Goal: Task Accomplishment & Management: Use online tool/utility

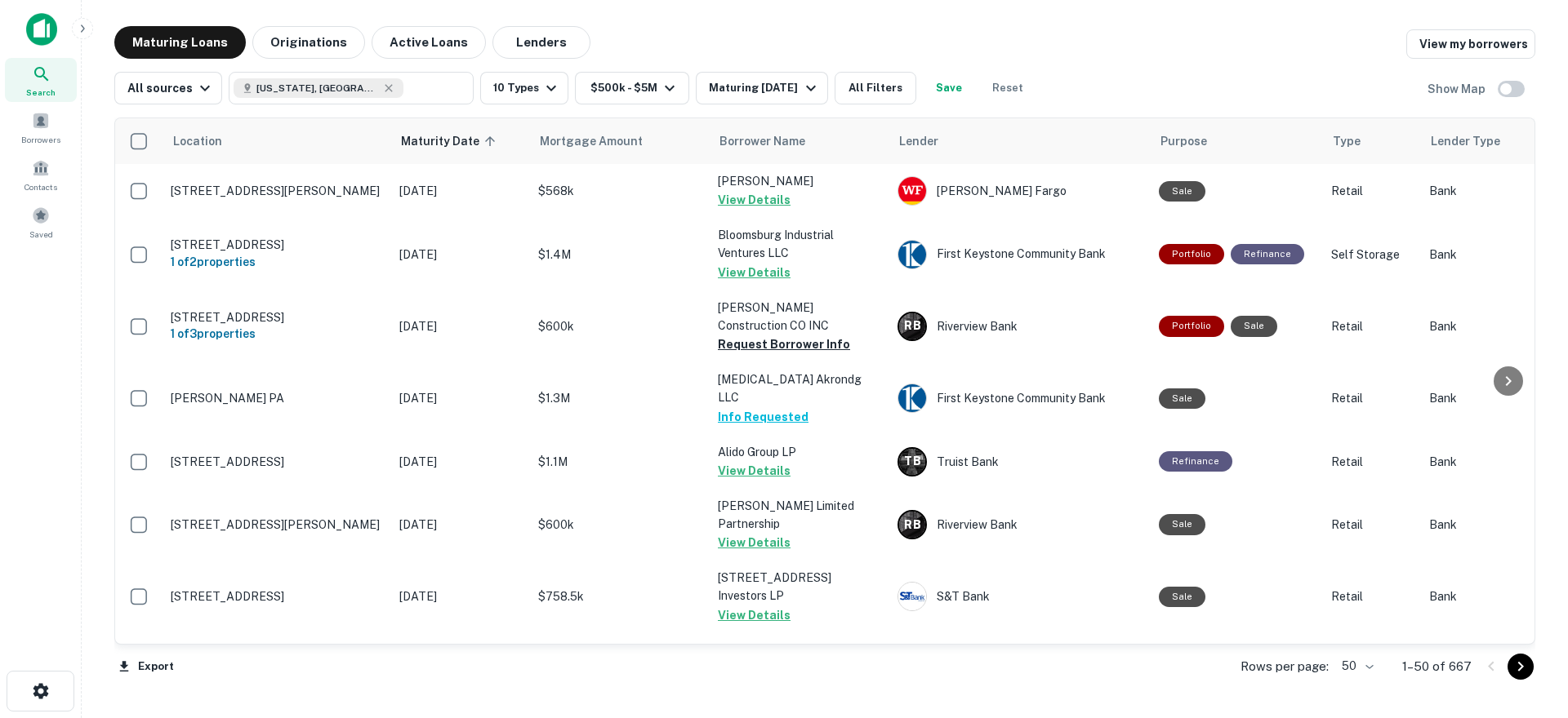
click at [1517, 669] on icon "Go to next page" at bounding box center [1521, 667] width 20 height 20
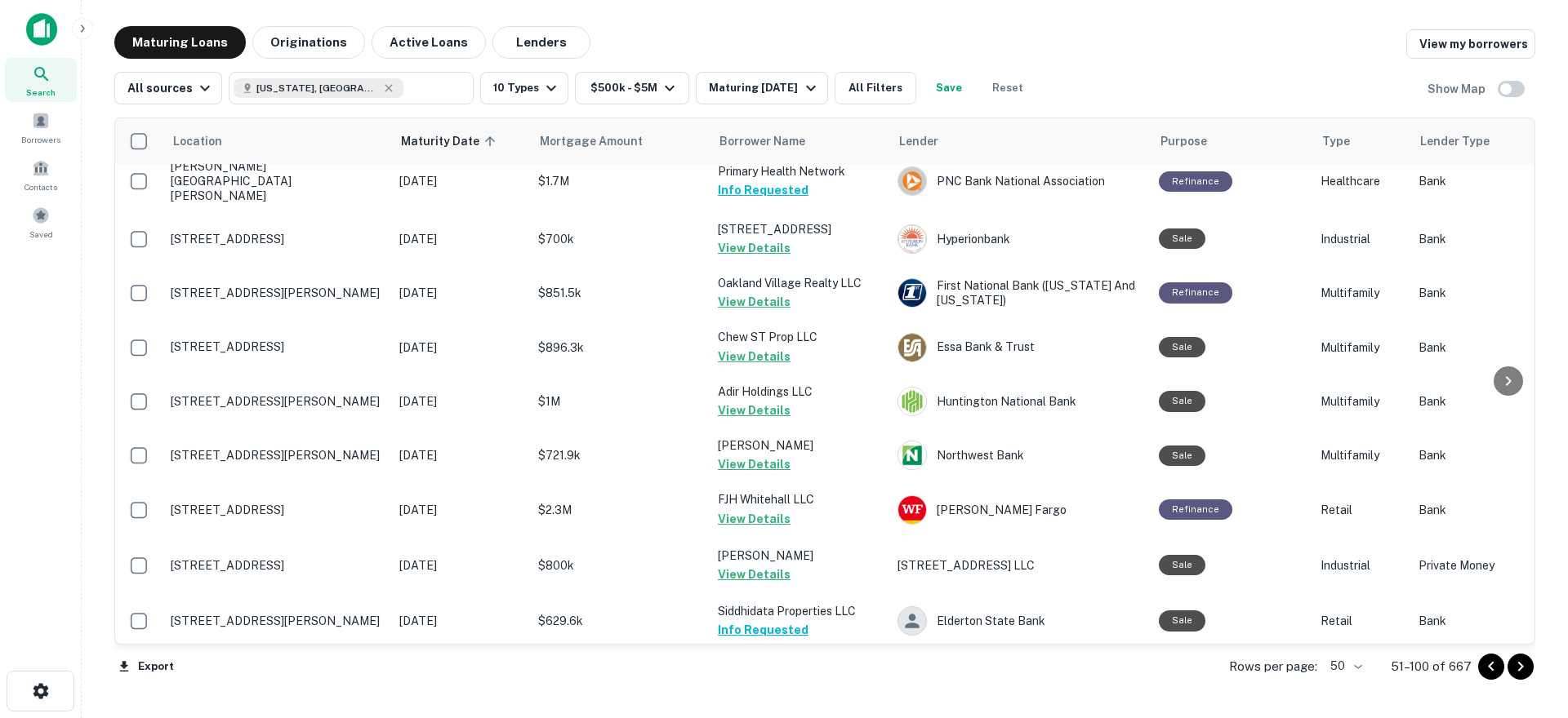
scroll to position [571, 0]
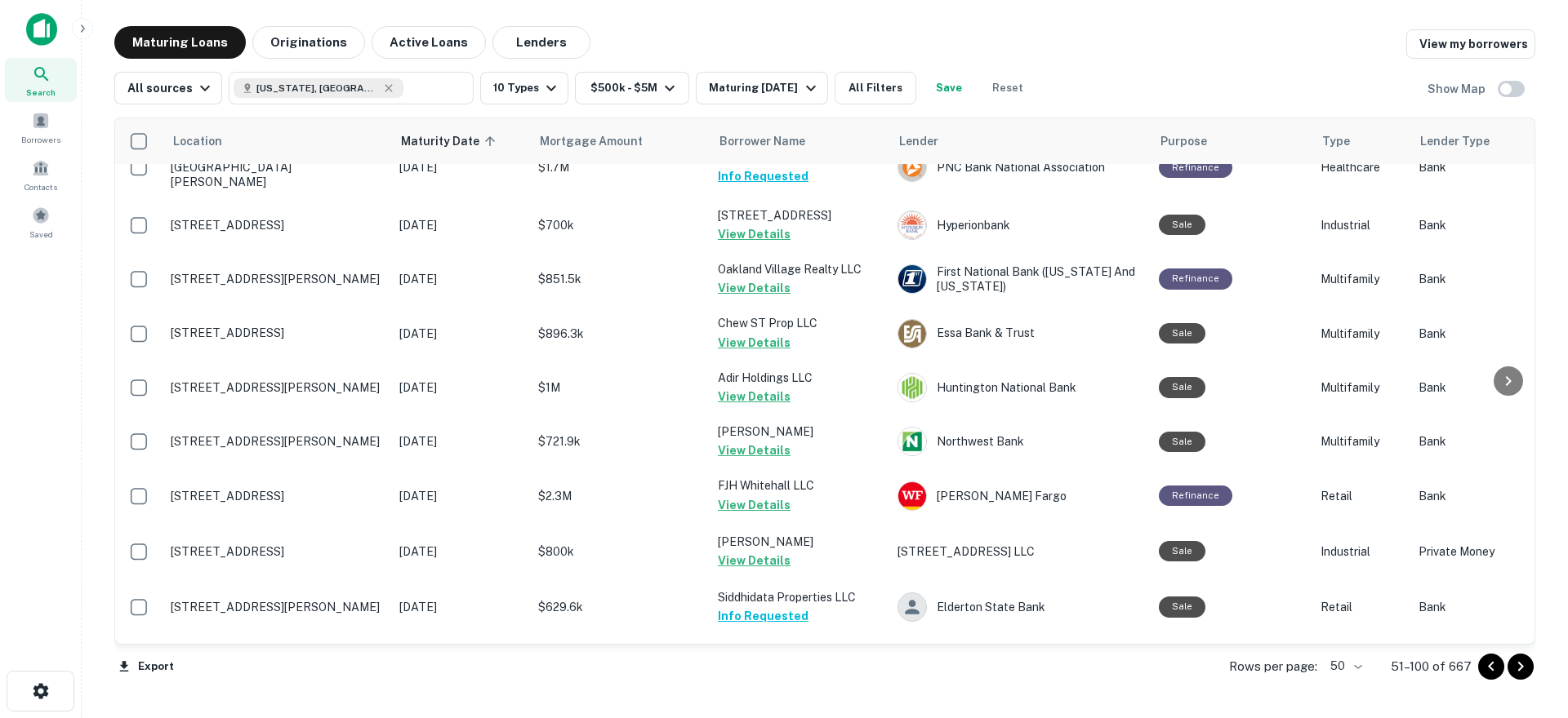
click at [1521, 666] on icon "Go to next page" at bounding box center [1521, 667] width 20 height 20
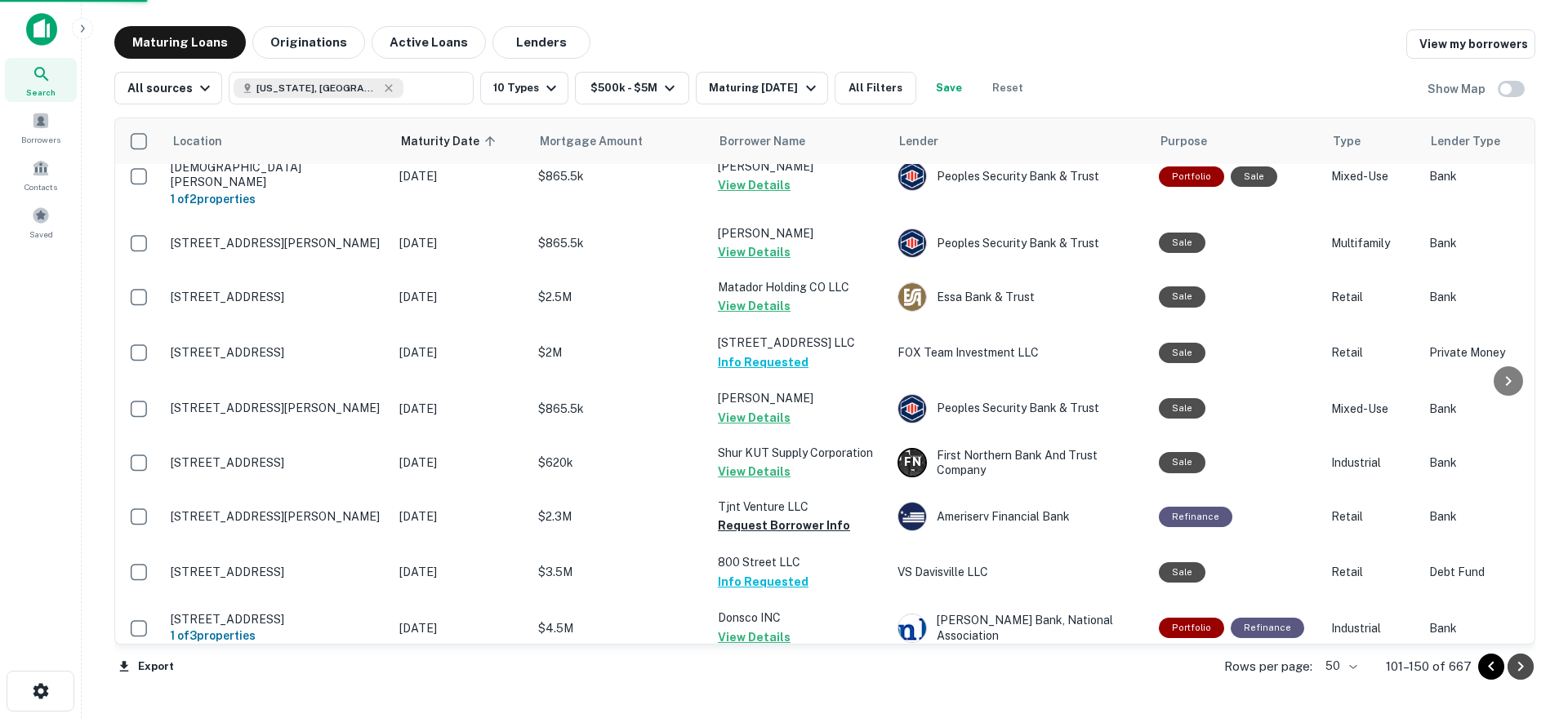
click at [1519, 671] on icon "Go to next page" at bounding box center [1521, 667] width 6 height 9
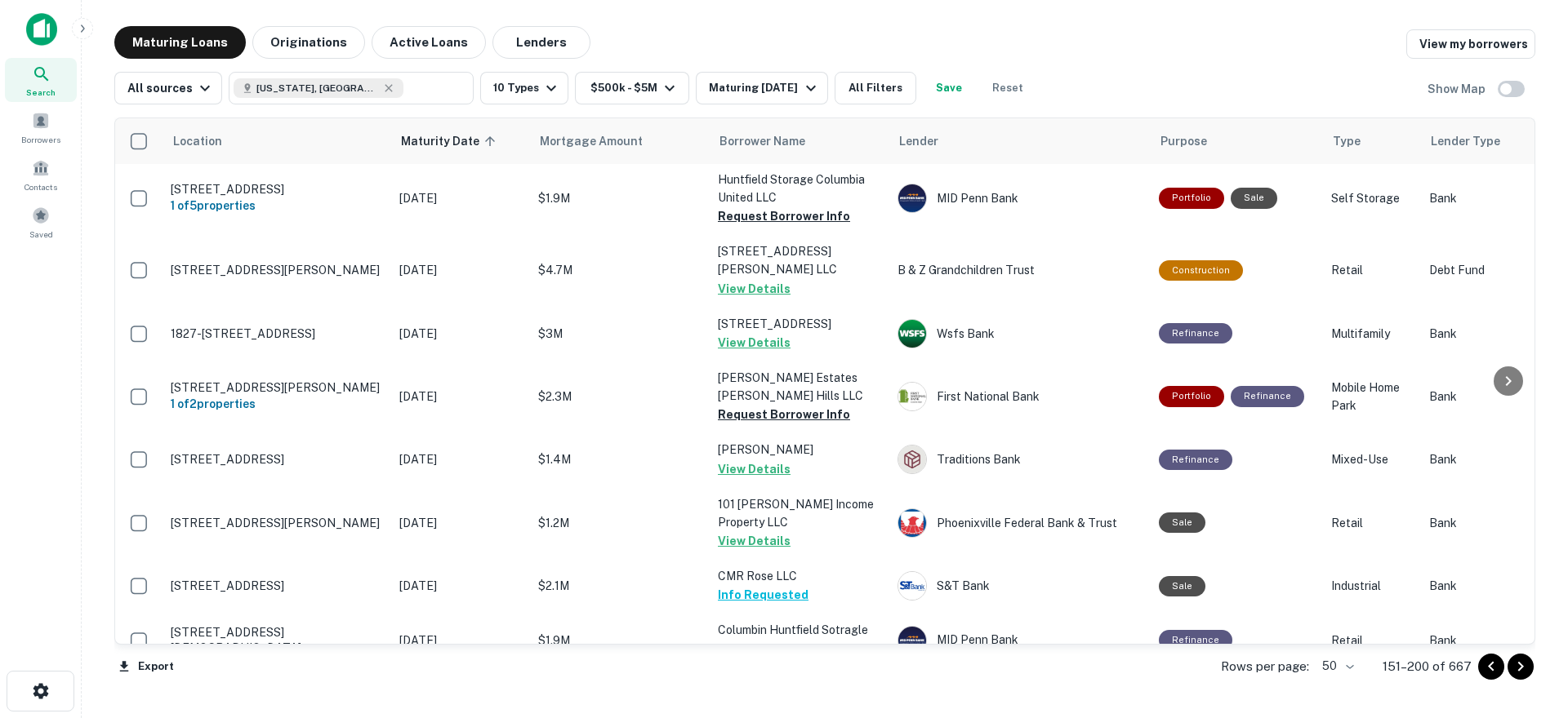
click at [1516, 668] on icon "Go to next page" at bounding box center [1521, 667] width 20 height 20
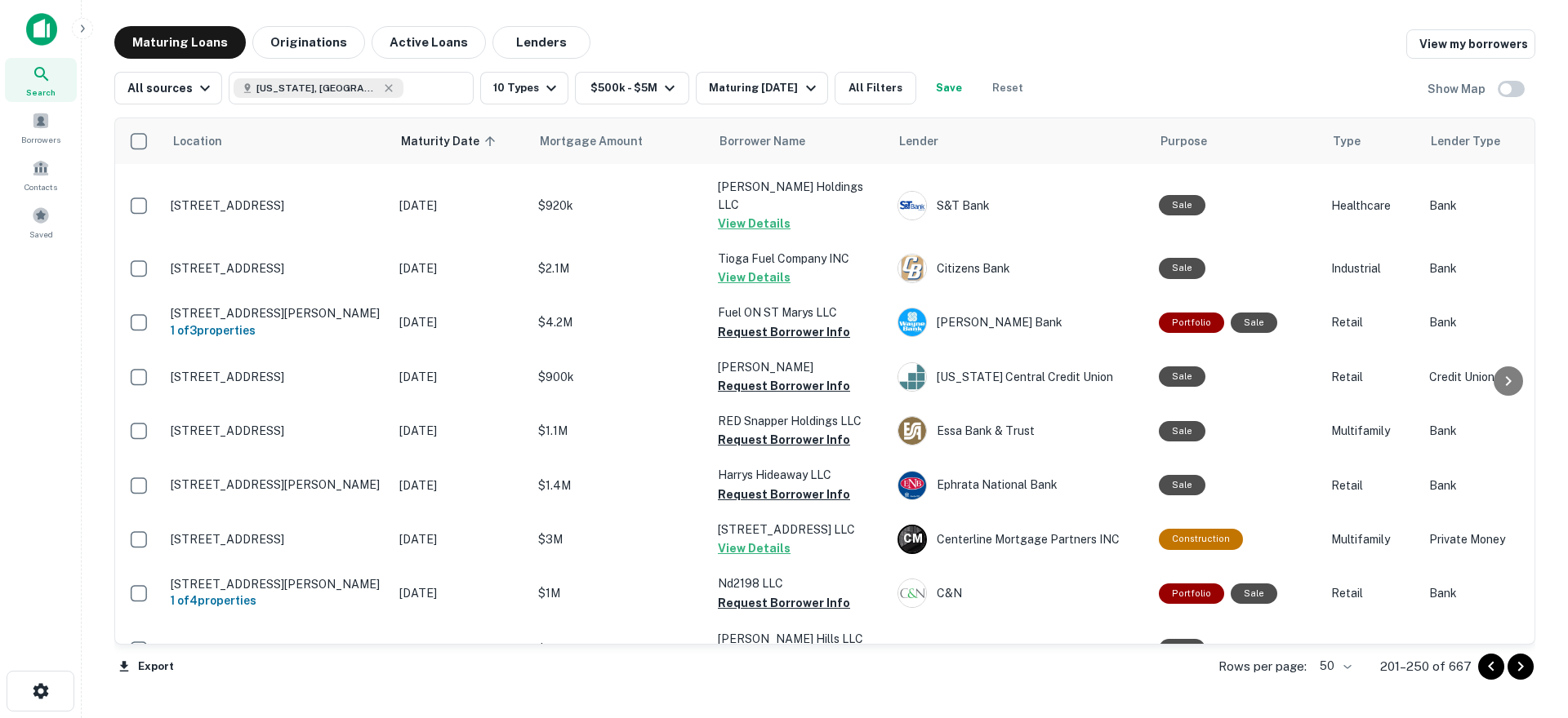
scroll to position [2204, 0]
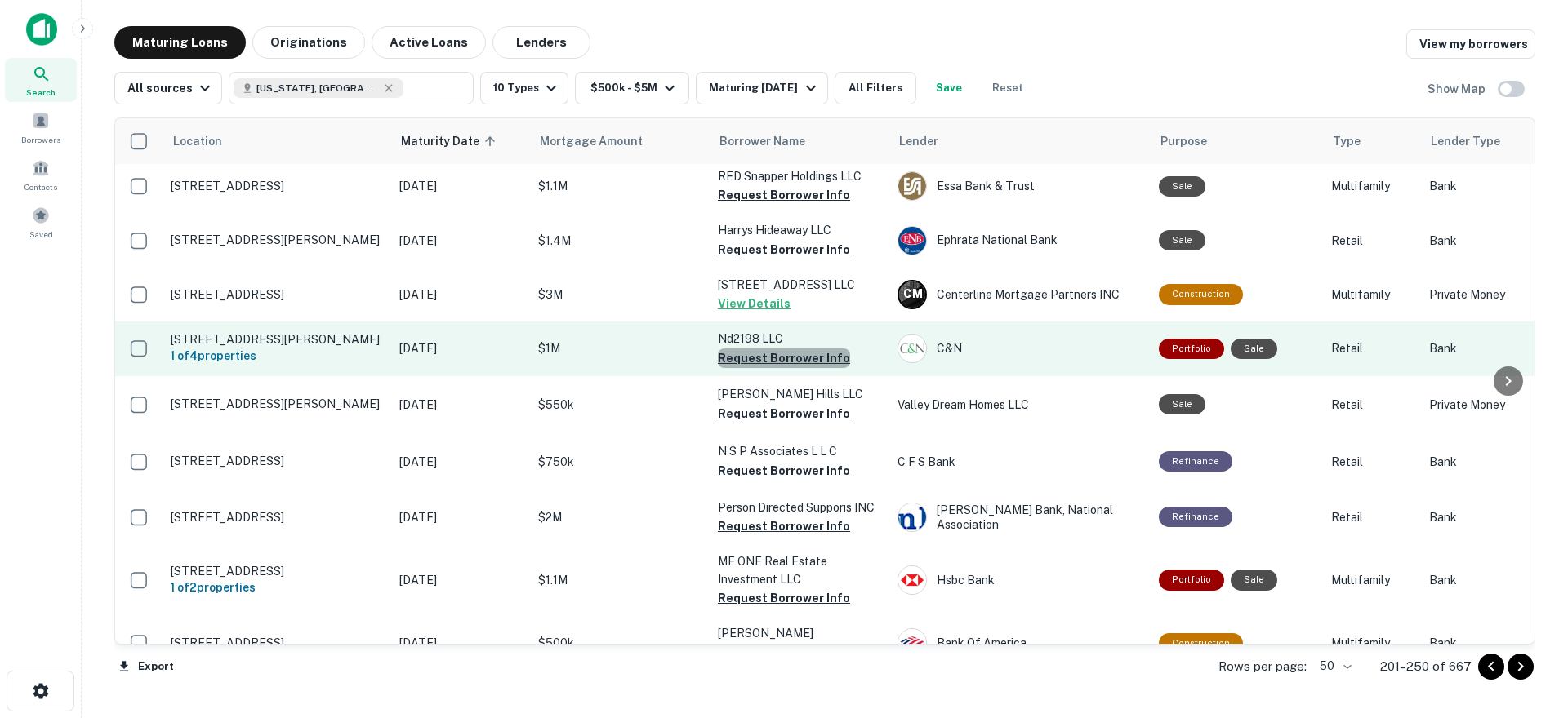
click at [788, 348] on button "Request Borrower Info" at bounding box center [784, 358] width 132 height 20
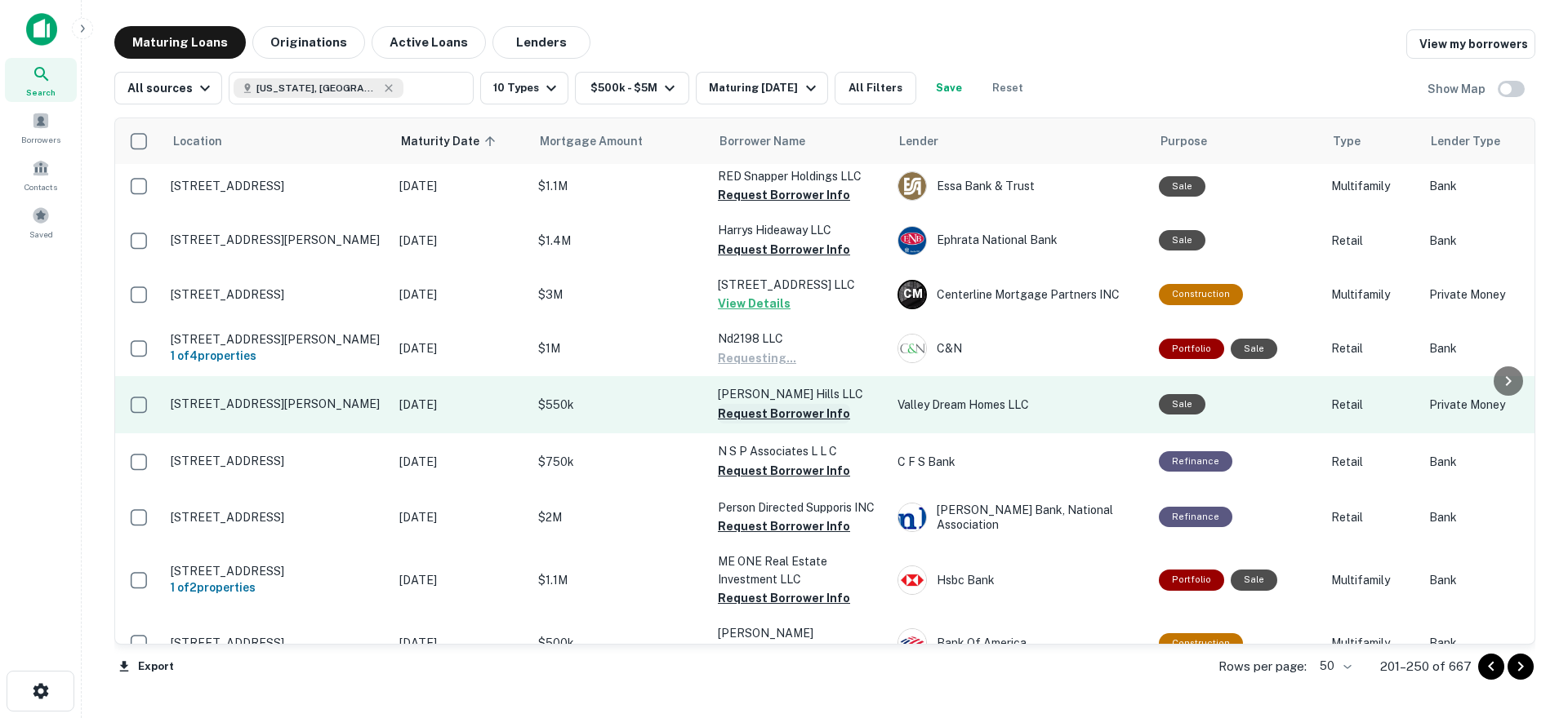
click at [790, 404] on button "Request Borrower Info" at bounding box center [784, 413] width 132 height 20
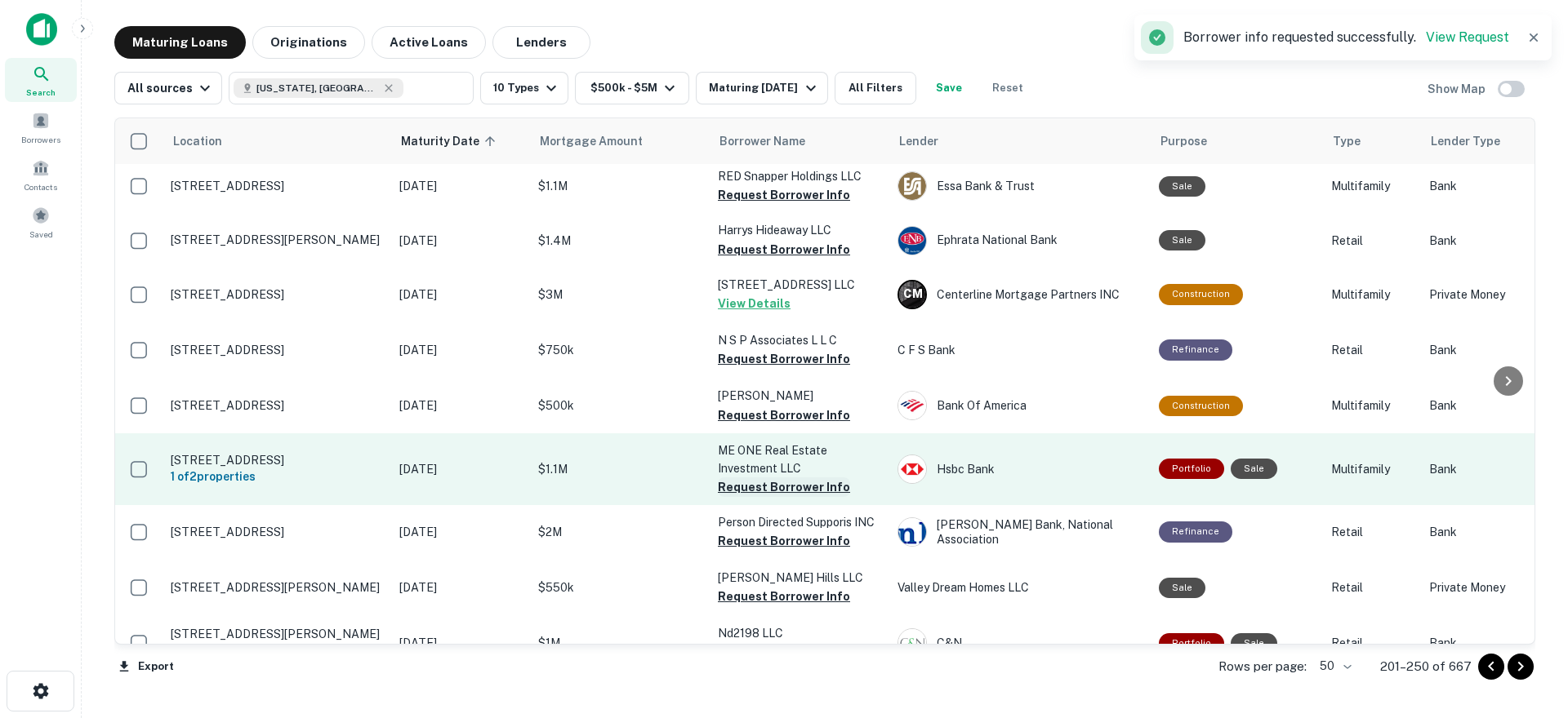
click at [772, 478] on button "Request Borrower Info" at bounding box center [784, 487] width 132 height 20
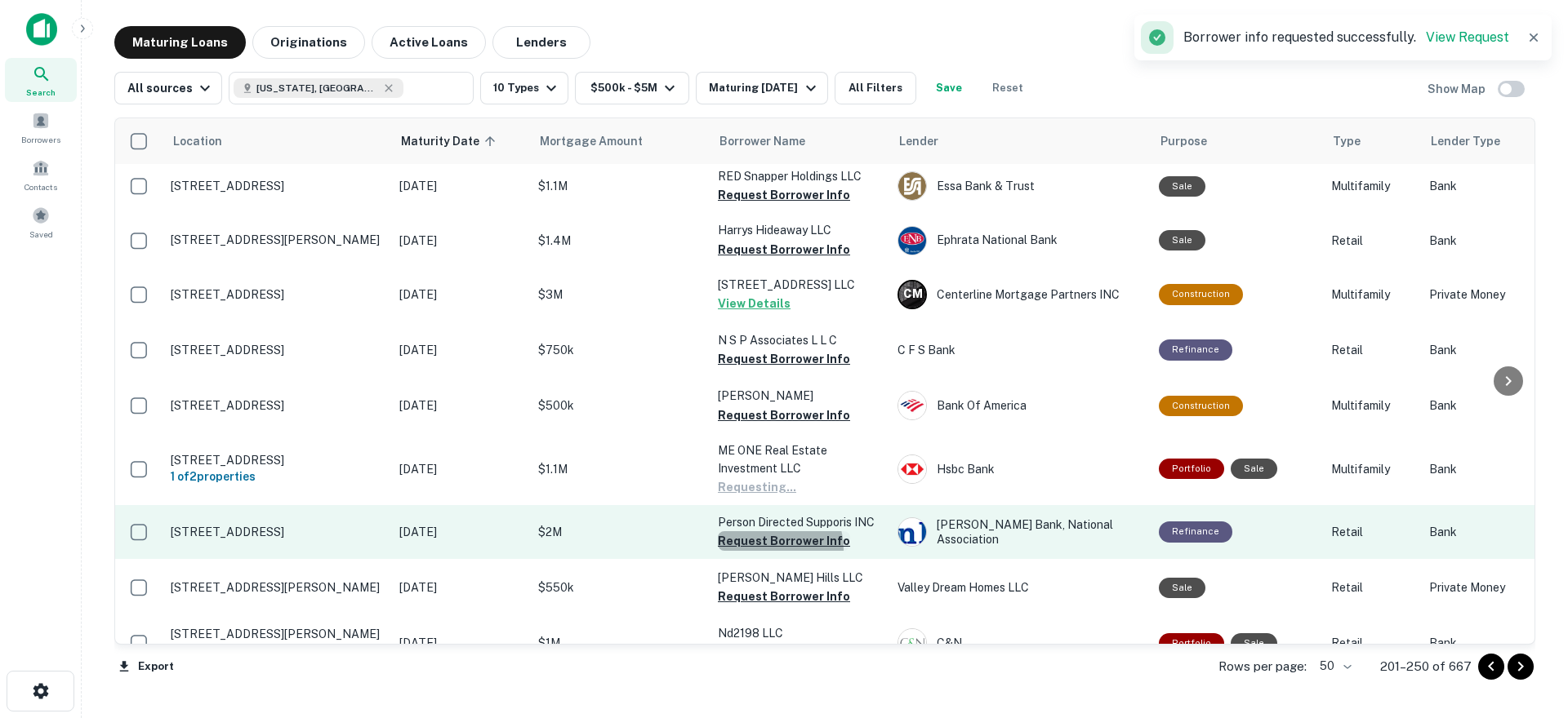
click at [767, 532] on button "Request Borrower Info" at bounding box center [784, 541] width 132 height 20
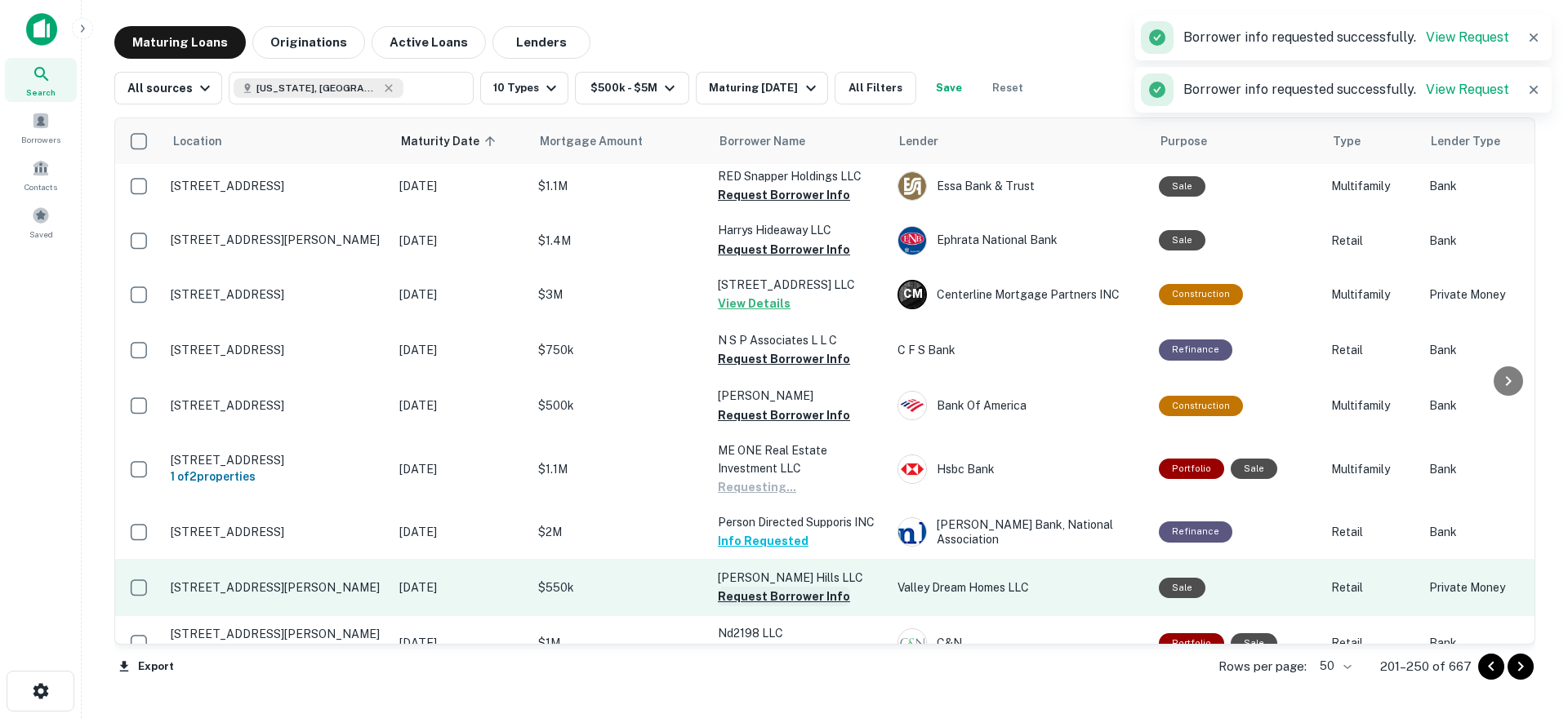
click at [766, 587] on button "Request Borrower Info" at bounding box center [784, 596] width 132 height 20
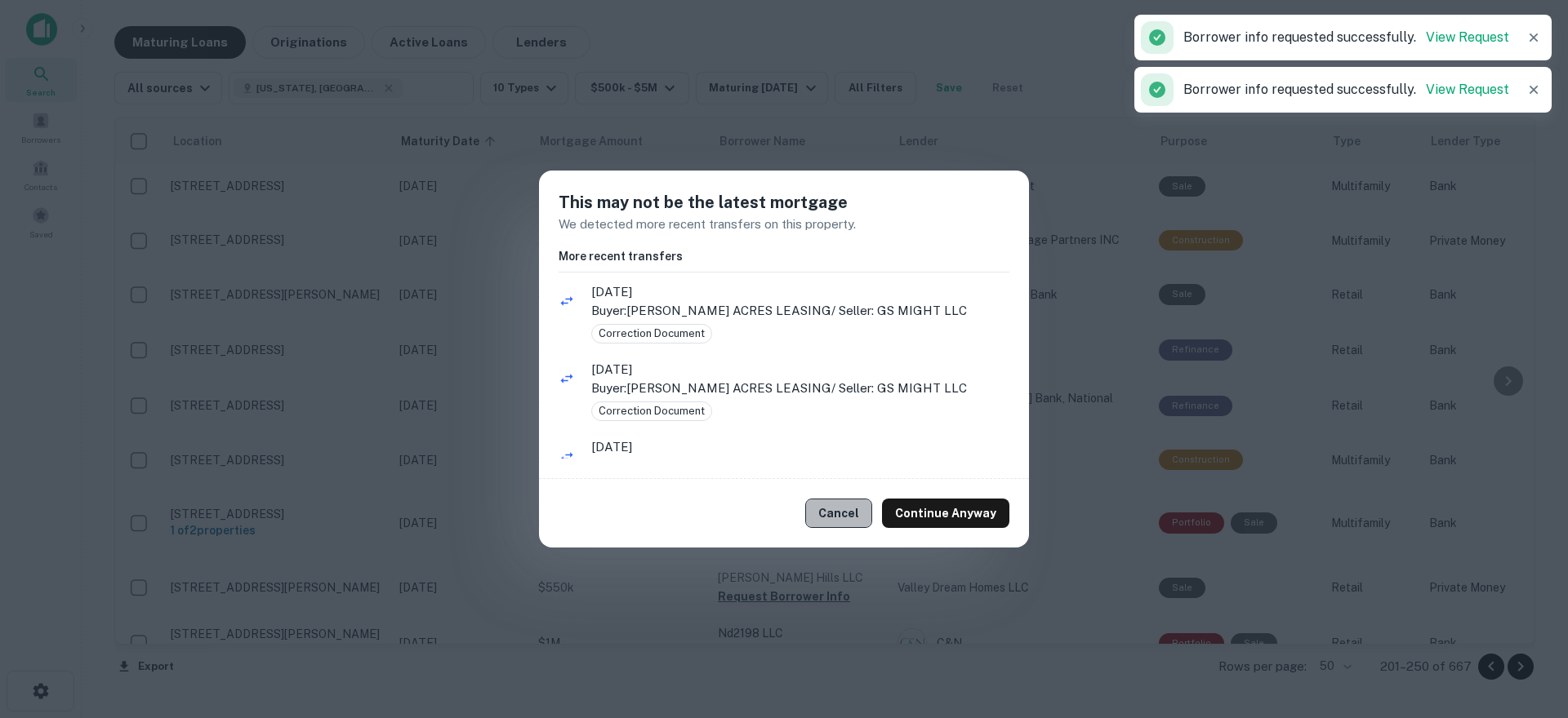
drag, startPoint x: 848, startPoint y: 509, endPoint x: 791, endPoint y: 564, distance: 79.2
click at [848, 509] on button "Cancel" at bounding box center [838, 513] width 67 height 29
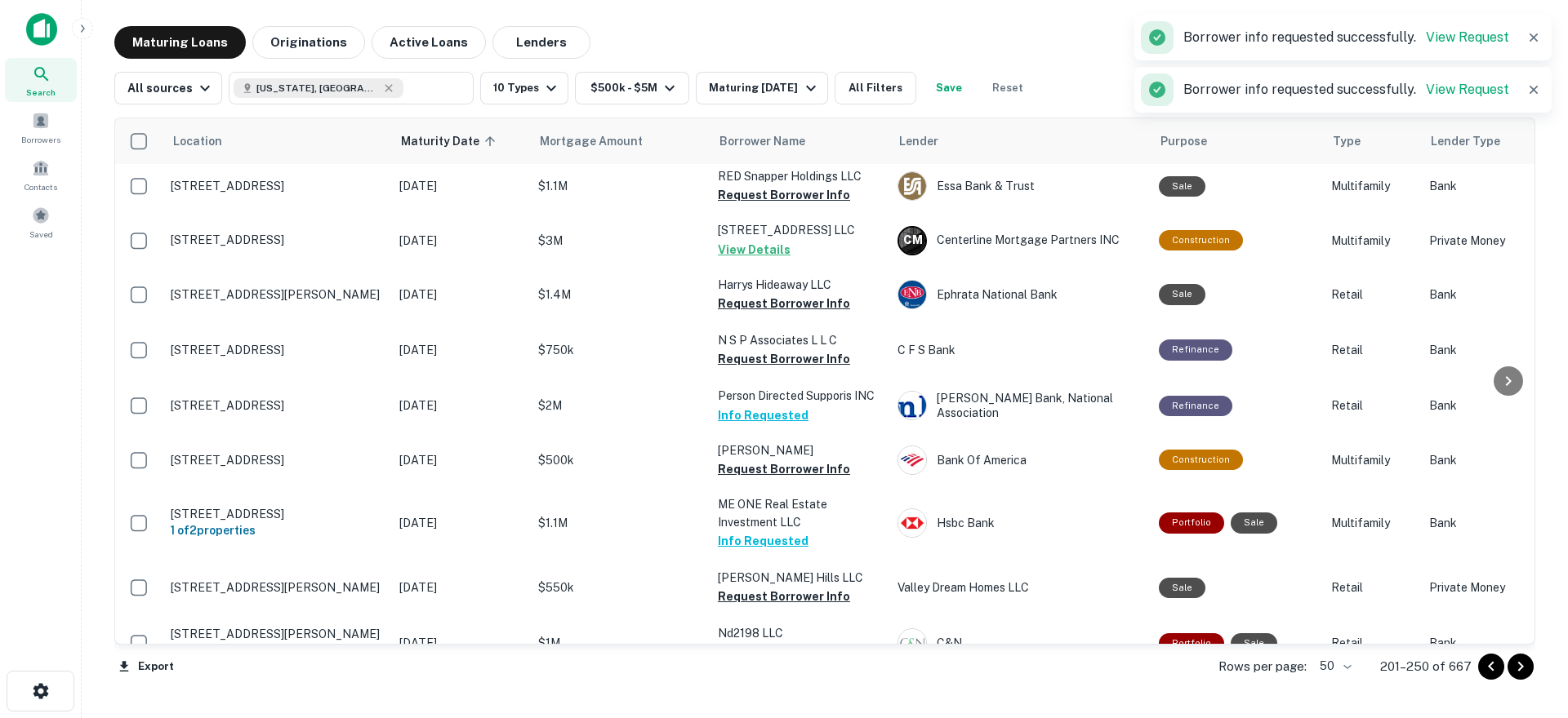
click at [778, 697] on button "Request Borrower Info" at bounding box center [784, 707] width 132 height 20
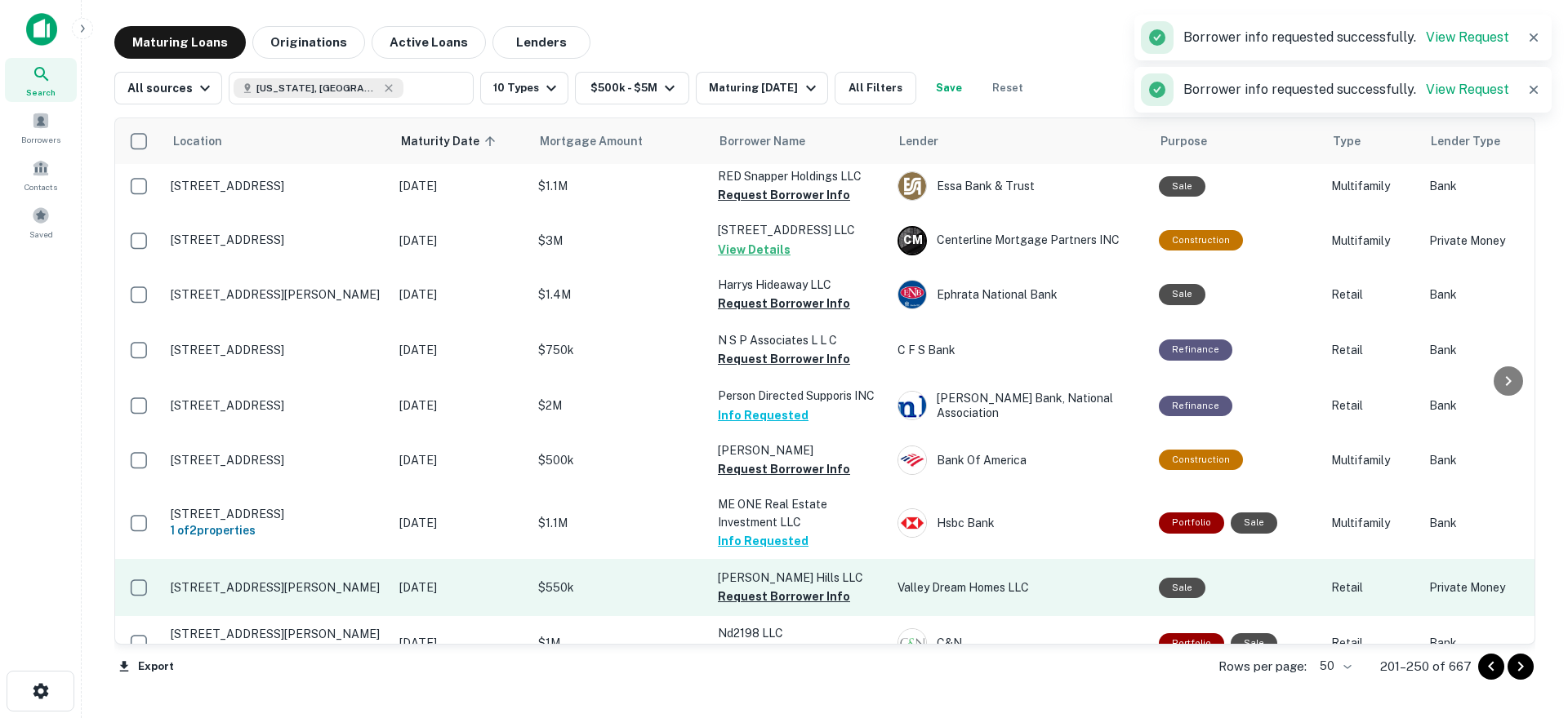
scroll to position [2343, 0]
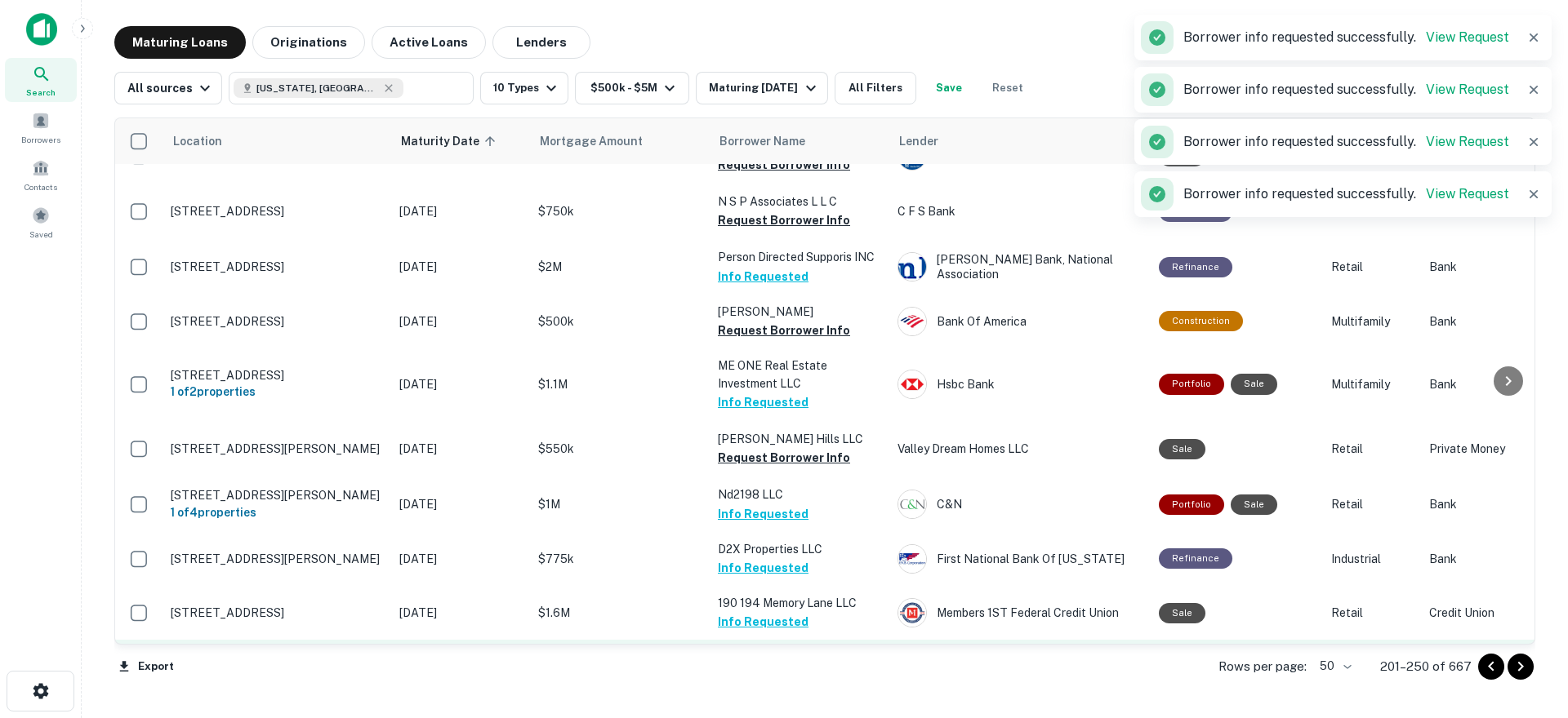
click at [767, 667] on button "Request Borrower Info" at bounding box center [784, 676] width 132 height 20
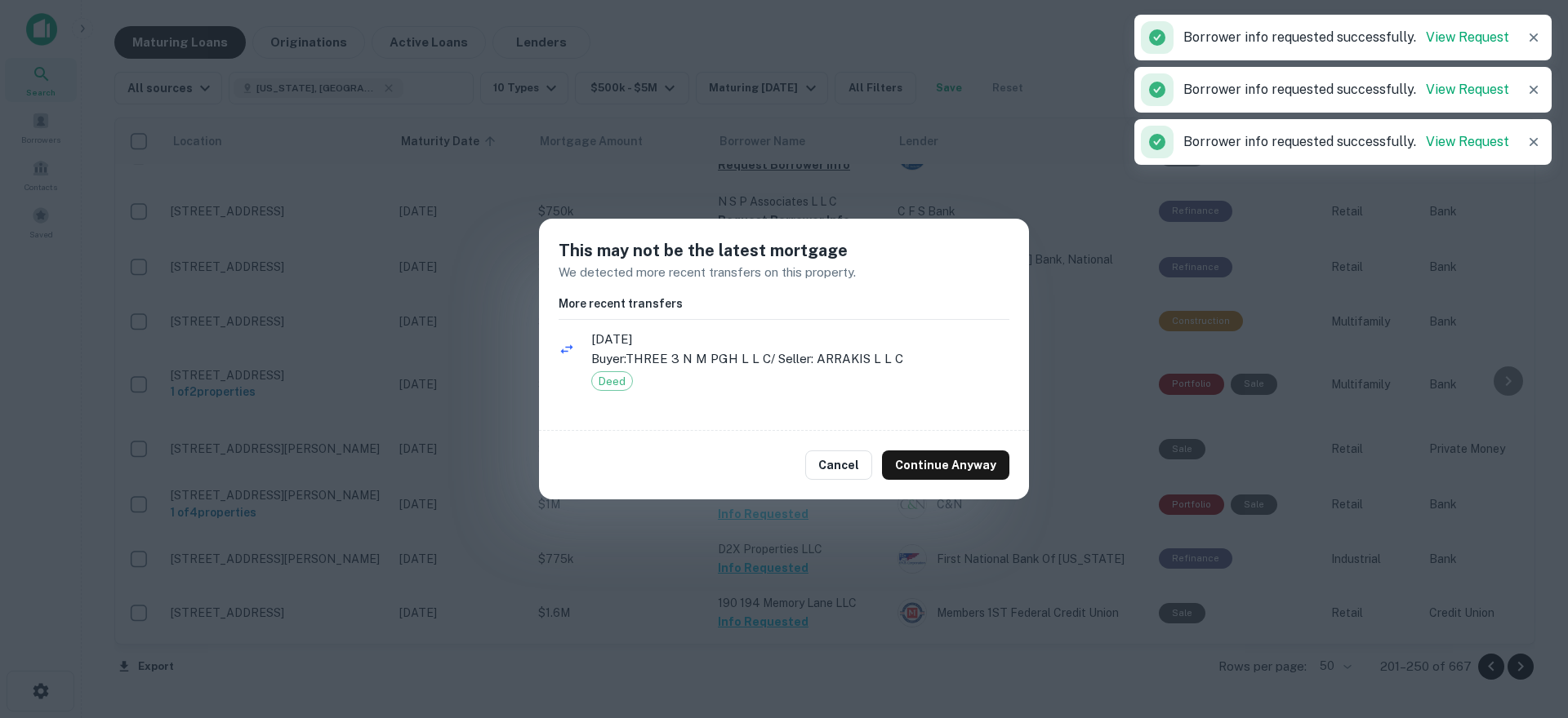
click at [842, 473] on button "Cancel" at bounding box center [838, 464] width 67 height 29
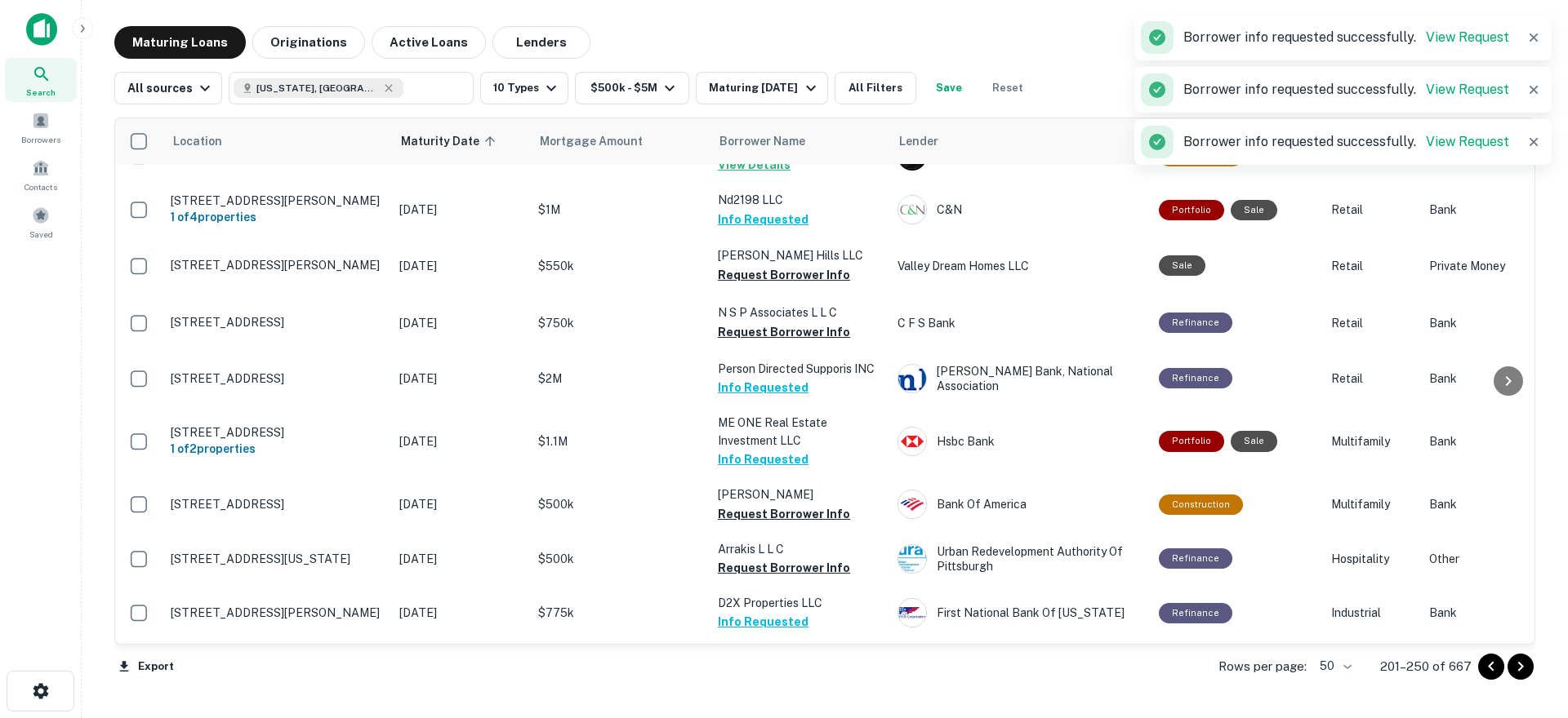
click at [778, 718] on button "Request Borrower Info" at bounding box center [784, 730] width 132 height 20
drag, startPoint x: 1530, startPoint y: 670, endPoint x: 1511, endPoint y: 666, distance: 19.4
click at [1529, 671] on button "Go to next page" at bounding box center [1521, 667] width 26 height 26
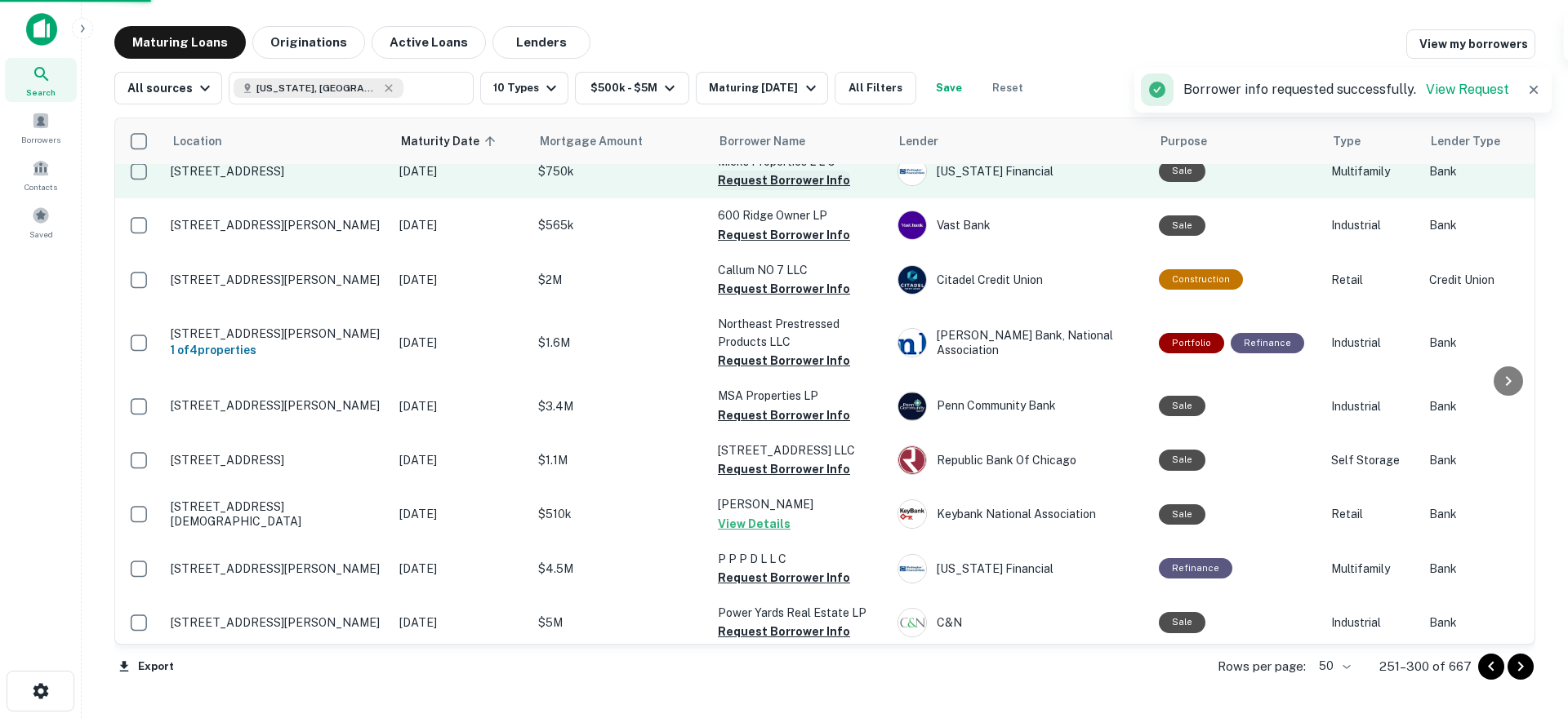
click at [780, 170] on button "Request Borrower Info" at bounding box center [784, 180] width 132 height 20
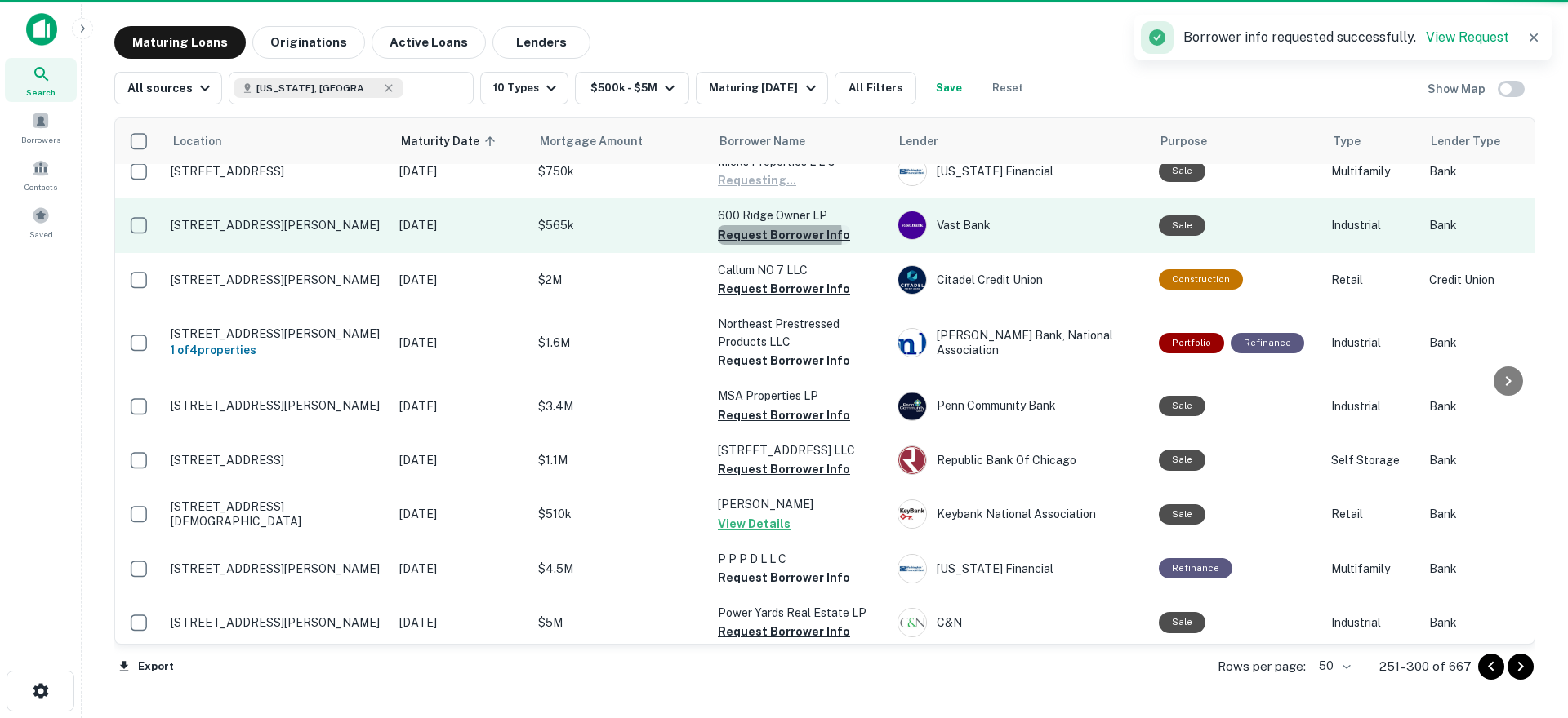
click at [755, 225] on button "Request Borrower Info" at bounding box center [784, 235] width 132 height 20
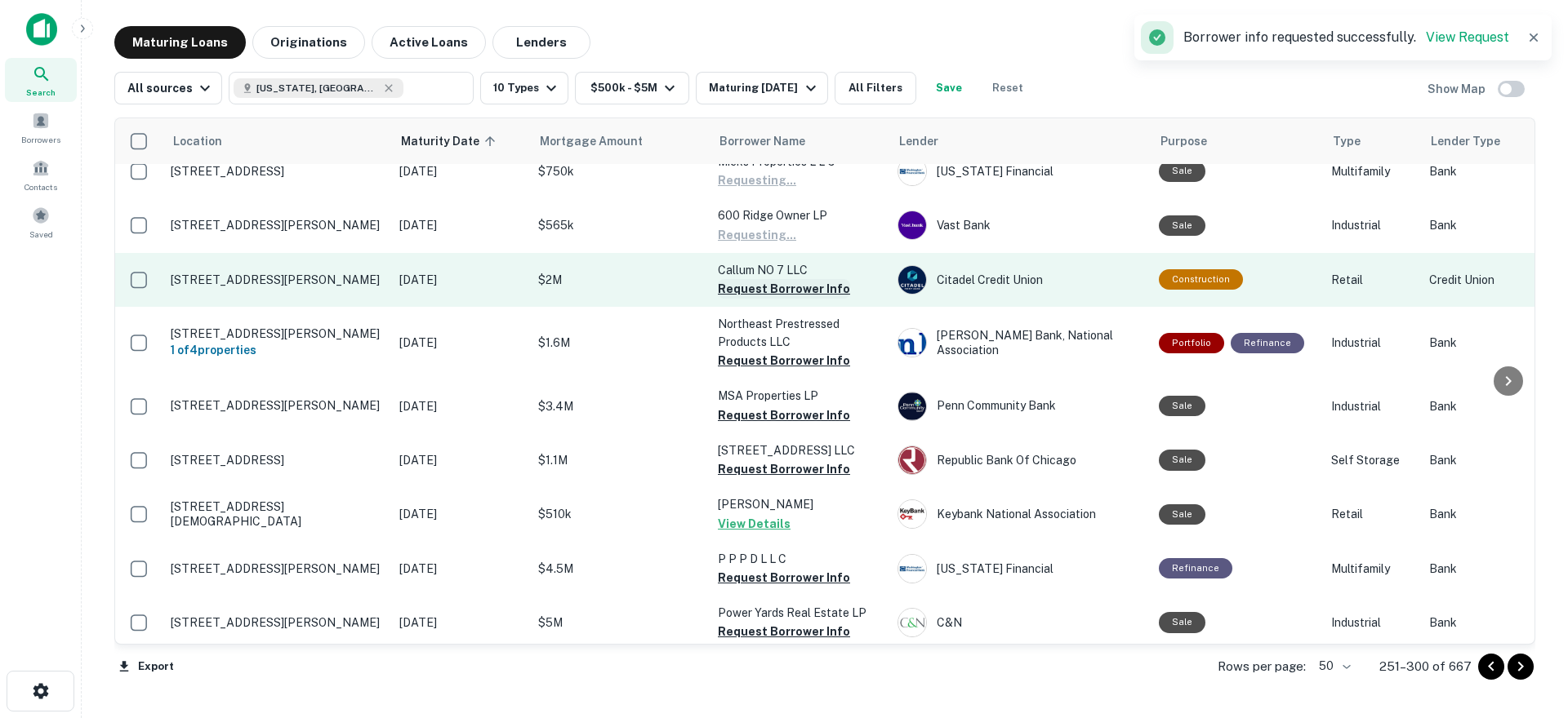
click at [767, 280] on button "Request Borrower Info" at bounding box center [784, 289] width 132 height 20
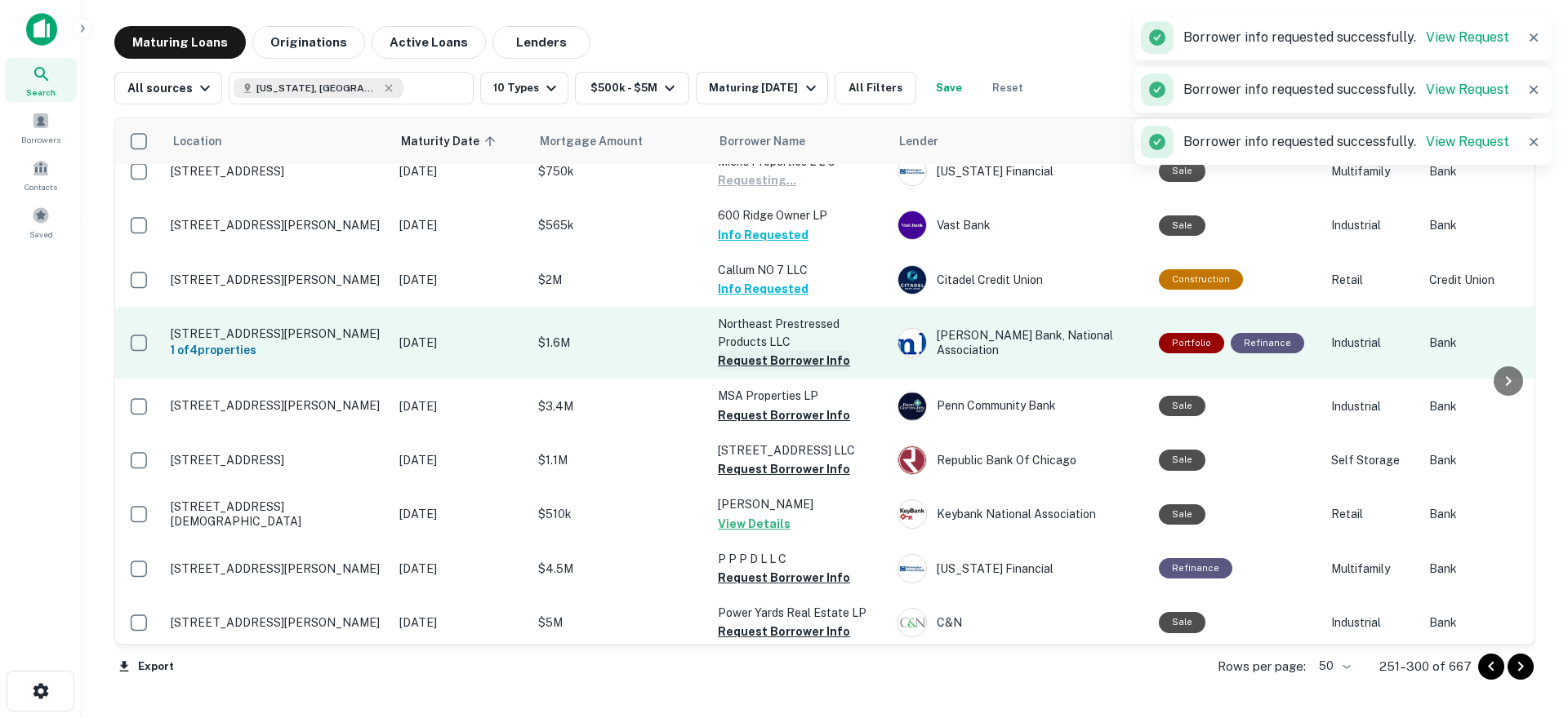
click at [764, 351] on button "Request Borrower Info" at bounding box center [784, 360] width 132 height 20
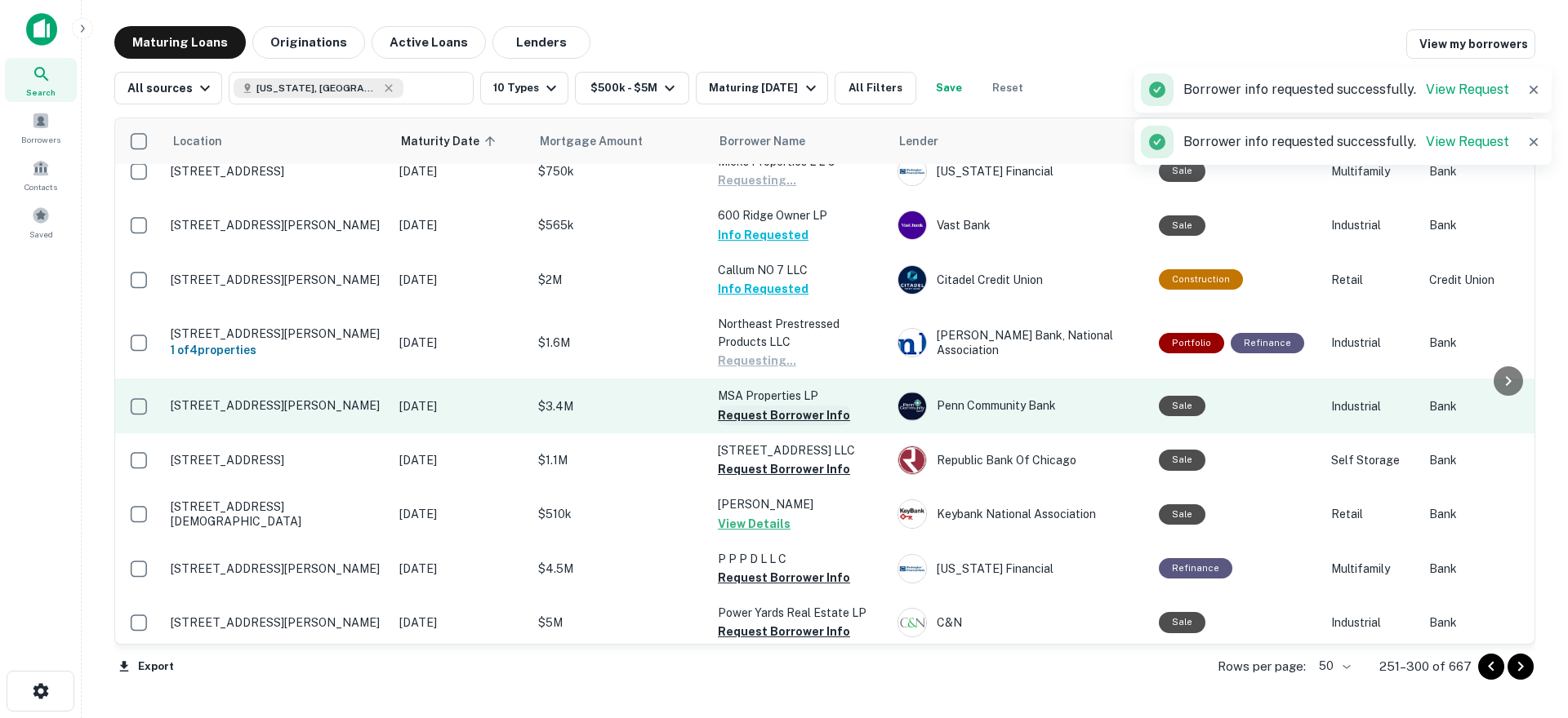
click at [765, 408] on button "Request Borrower Info" at bounding box center [784, 415] width 132 height 20
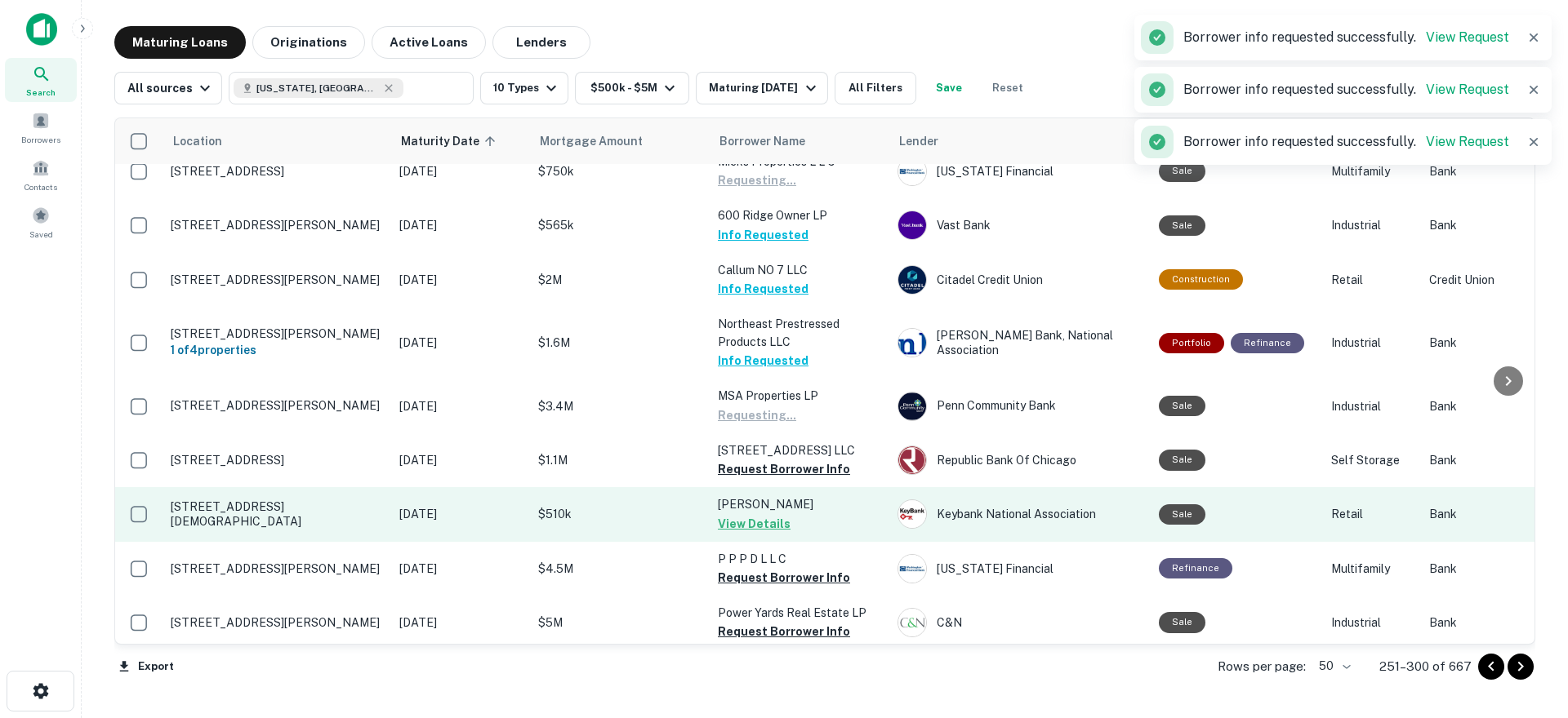
click at [770, 460] on button "Request Borrower Info" at bounding box center [784, 469] width 132 height 20
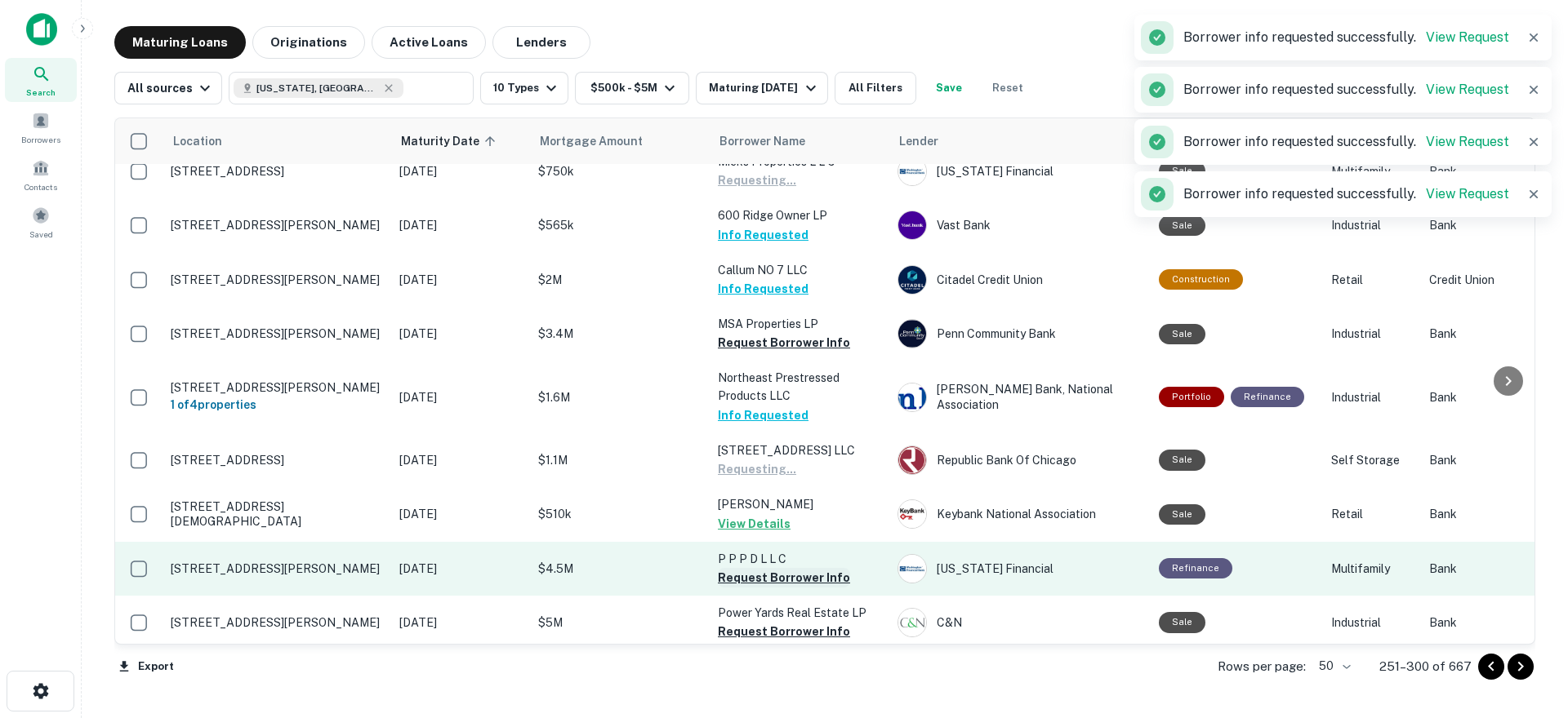
click at [757, 569] on button "Request Borrower Info" at bounding box center [784, 578] width 132 height 20
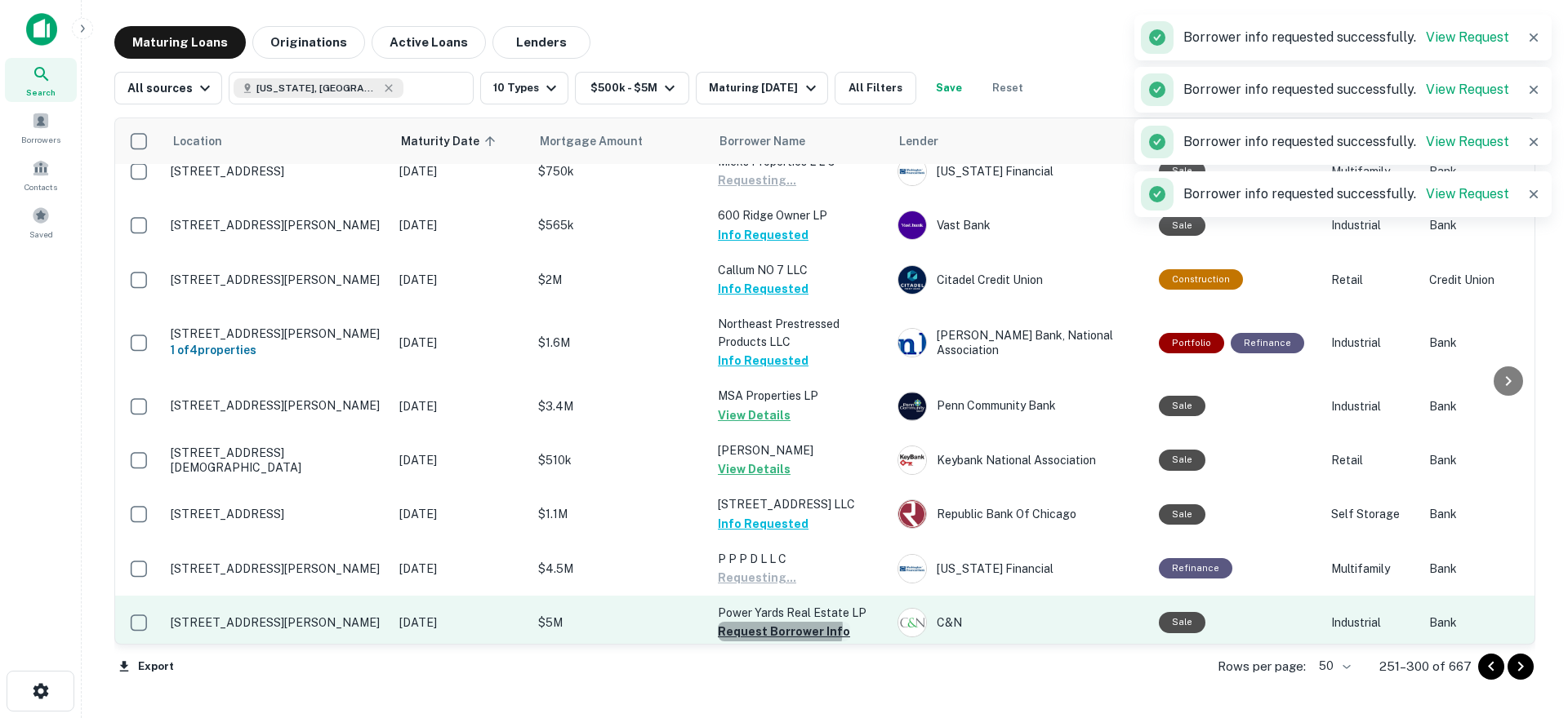
click at [772, 622] on button "Request Borrower Info" at bounding box center [784, 632] width 132 height 20
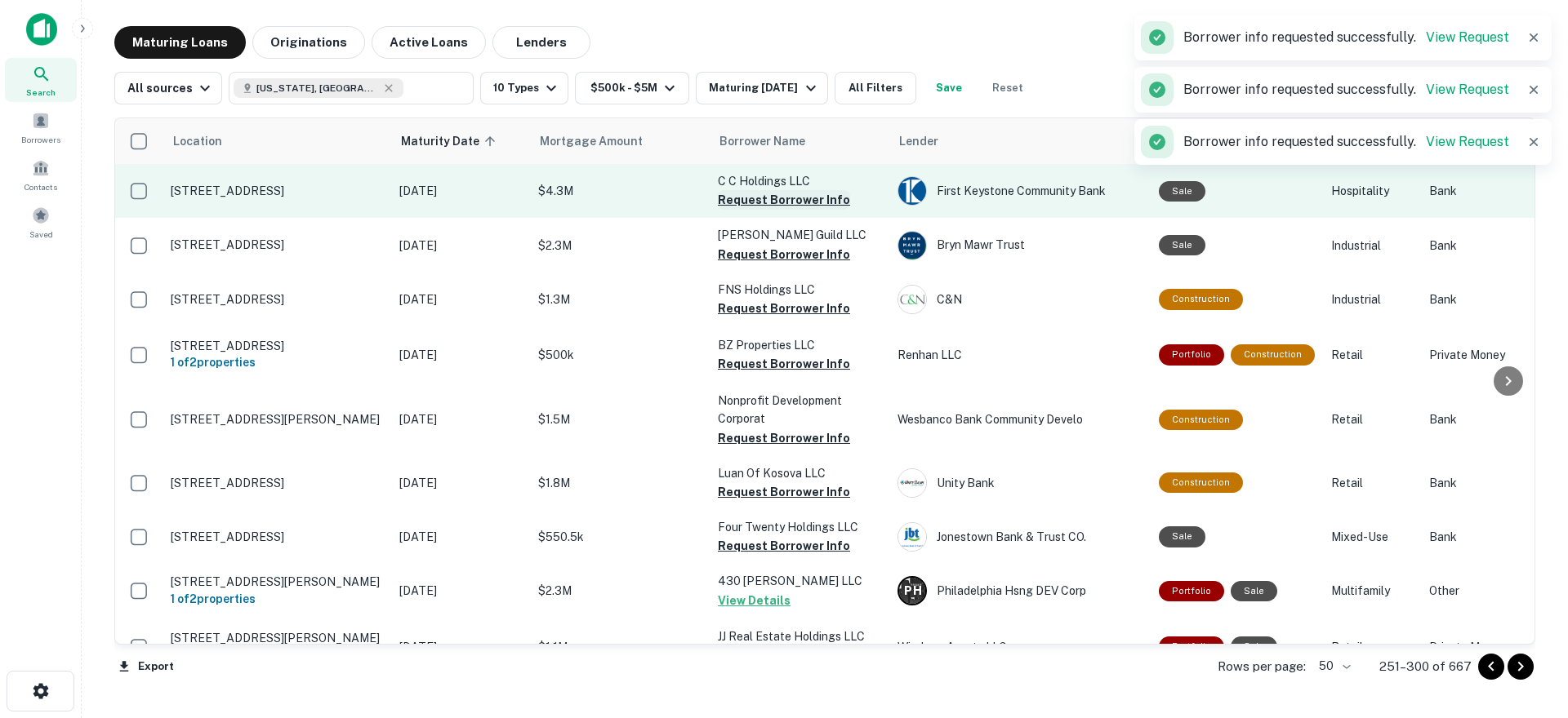
click at [797, 195] on button "Request Borrower Info" at bounding box center [784, 200] width 132 height 20
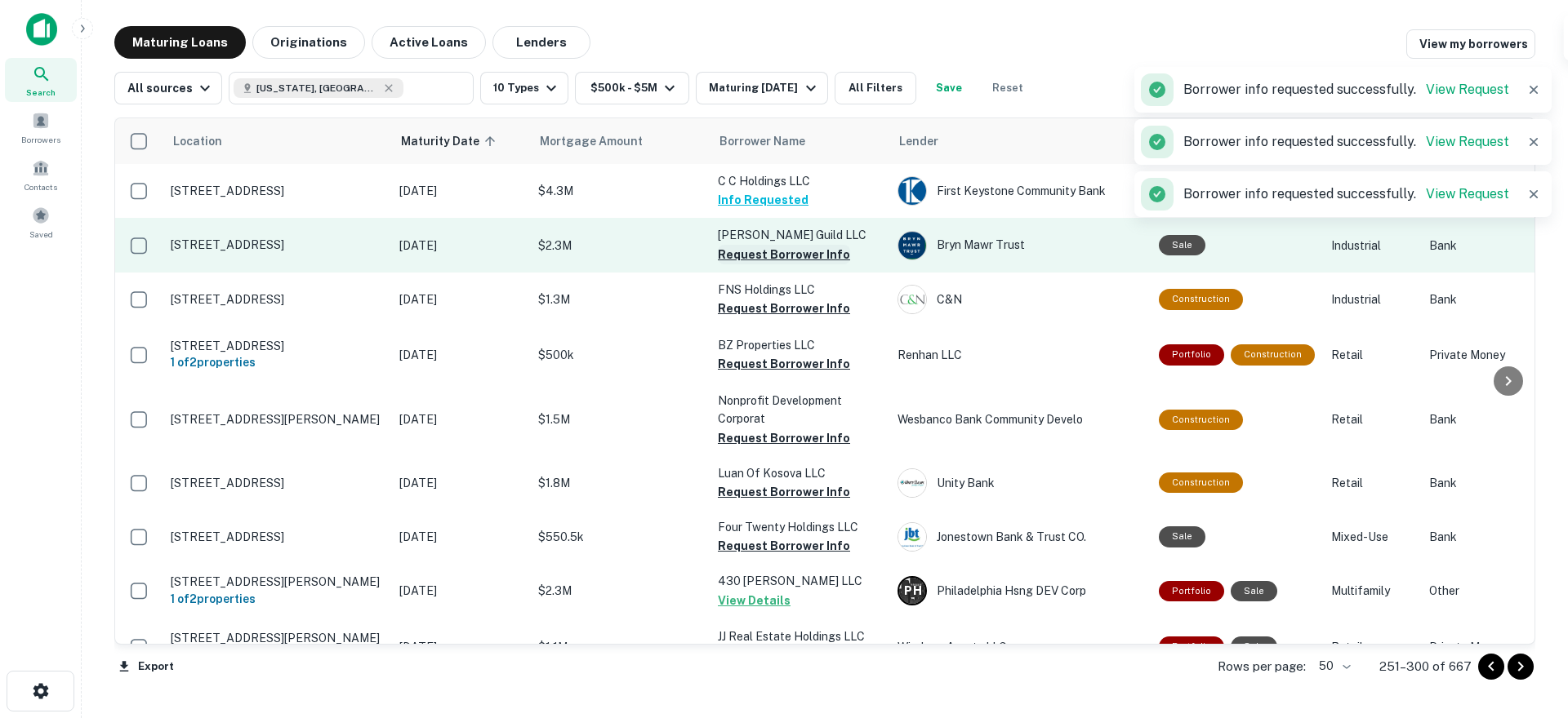
click at [776, 252] on button "Request Borrower Info" at bounding box center [784, 254] width 132 height 20
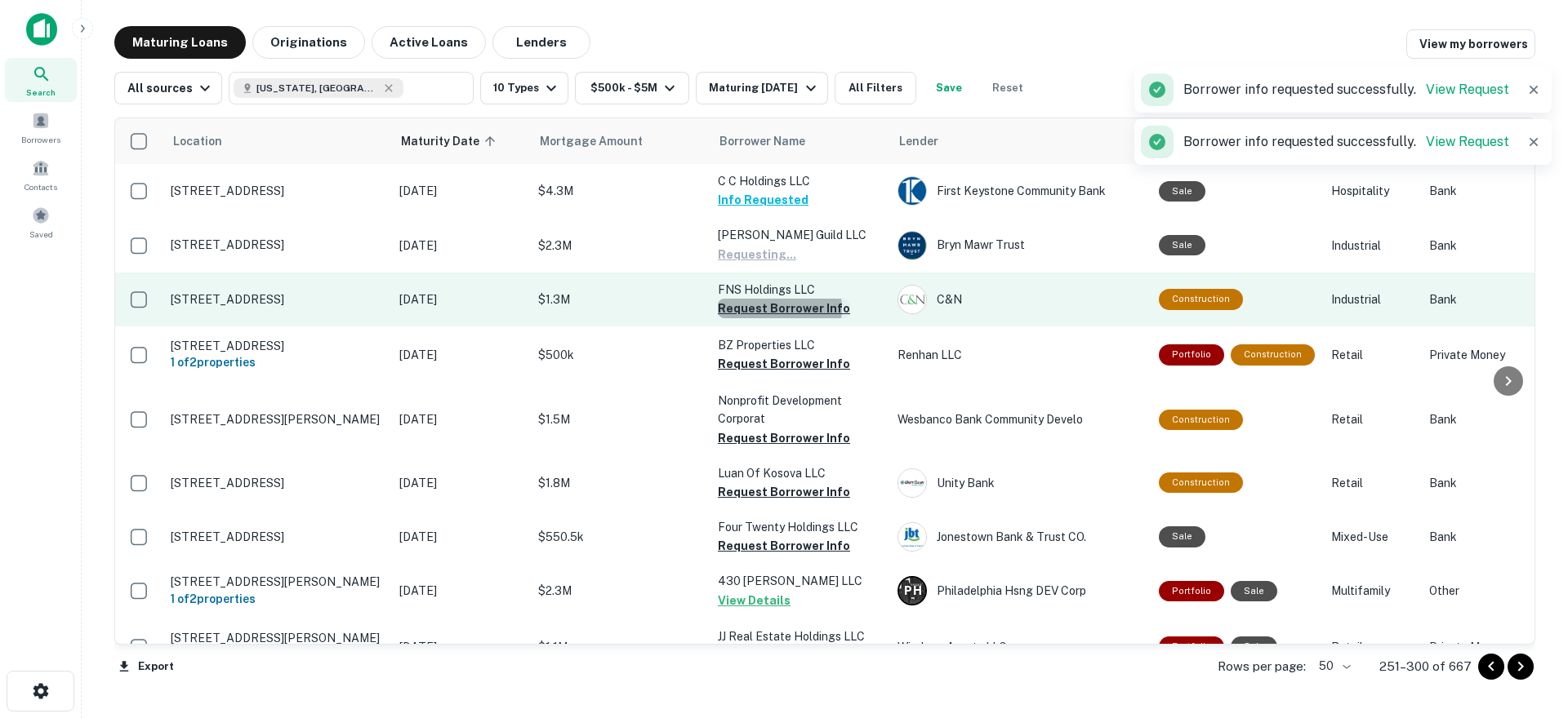
click at [770, 308] on button "Request Borrower Info" at bounding box center [784, 308] width 132 height 20
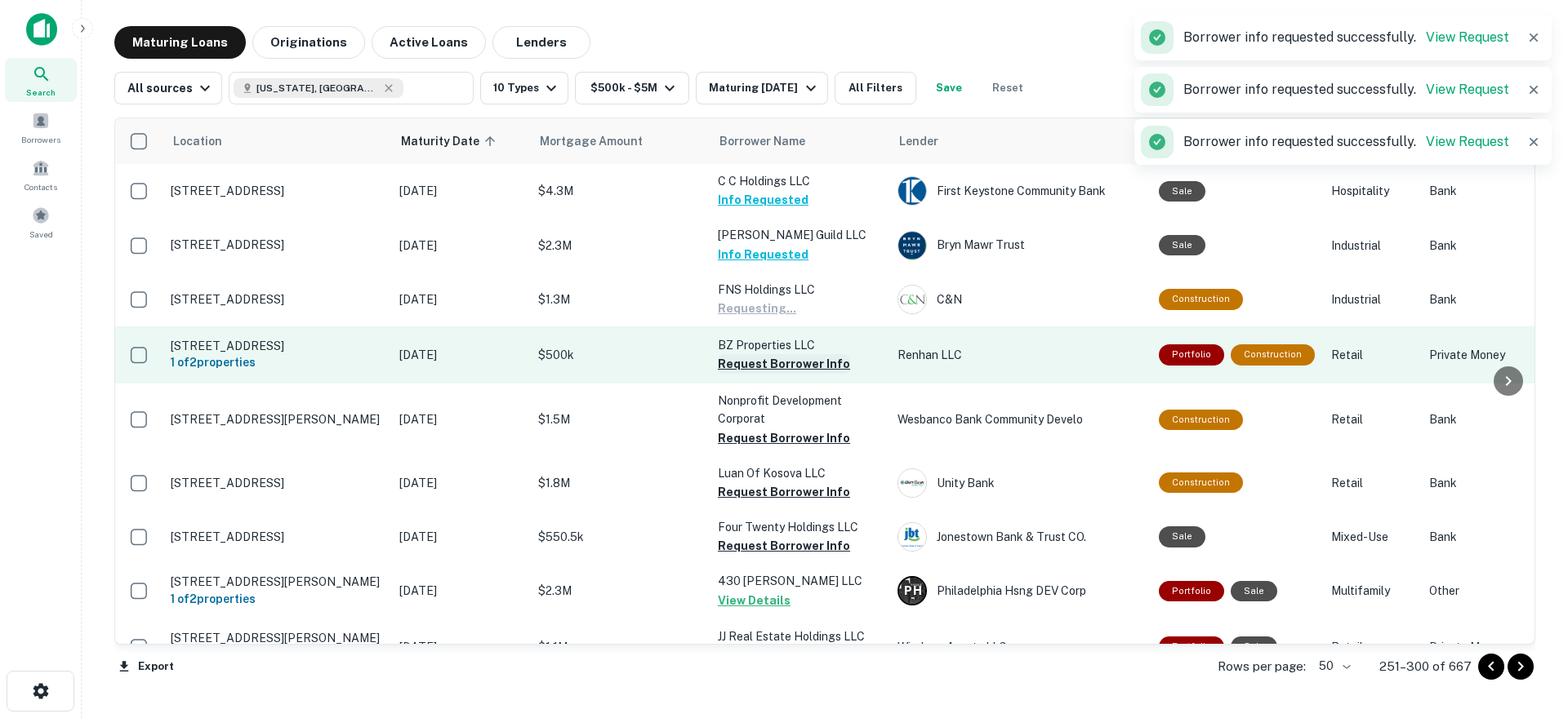
click at [765, 366] on button "Request Borrower Info" at bounding box center [784, 364] width 132 height 20
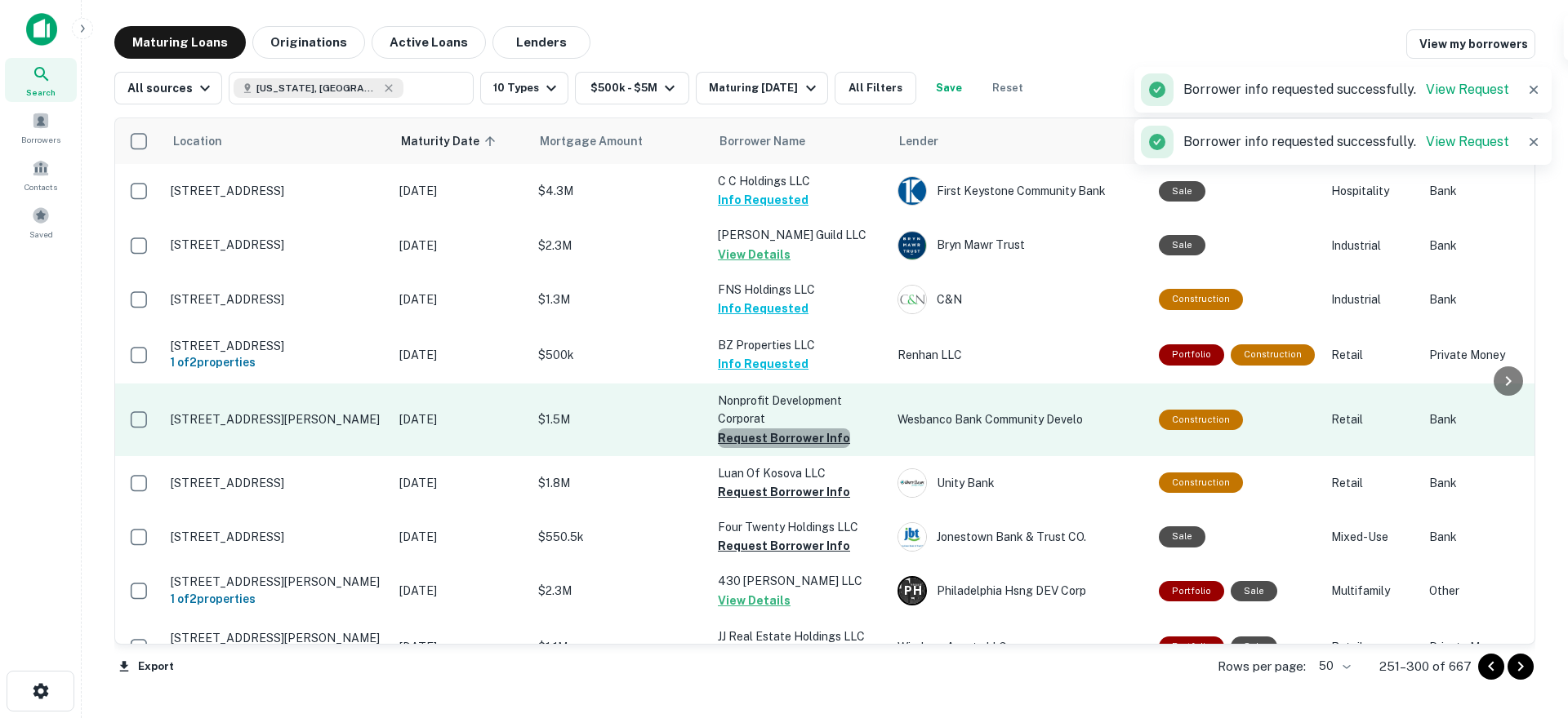
click at [794, 438] on button "Request Borrower Info" at bounding box center [784, 438] width 132 height 20
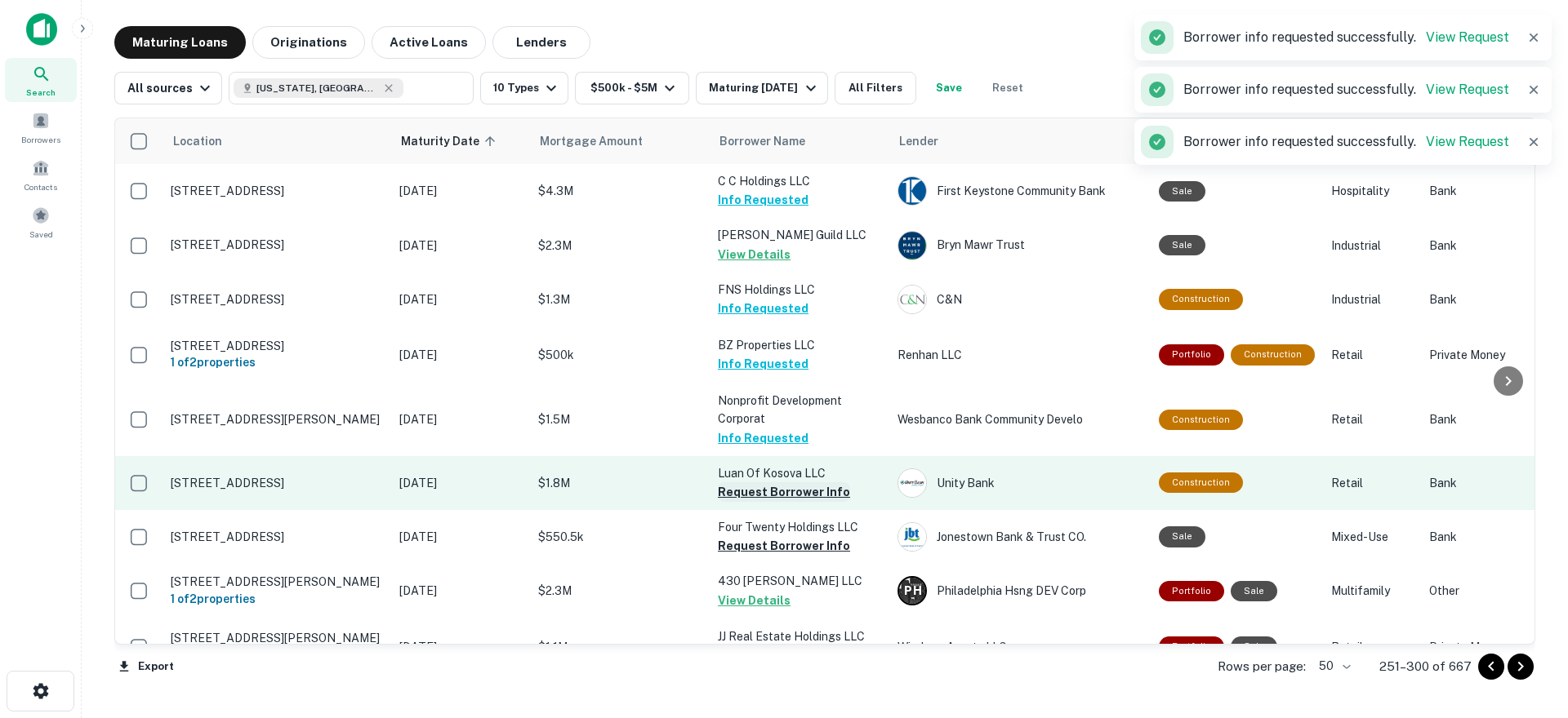
click at [749, 493] on button "Request Borrower Info" at bounding box center [784, 492] width 132 height 20
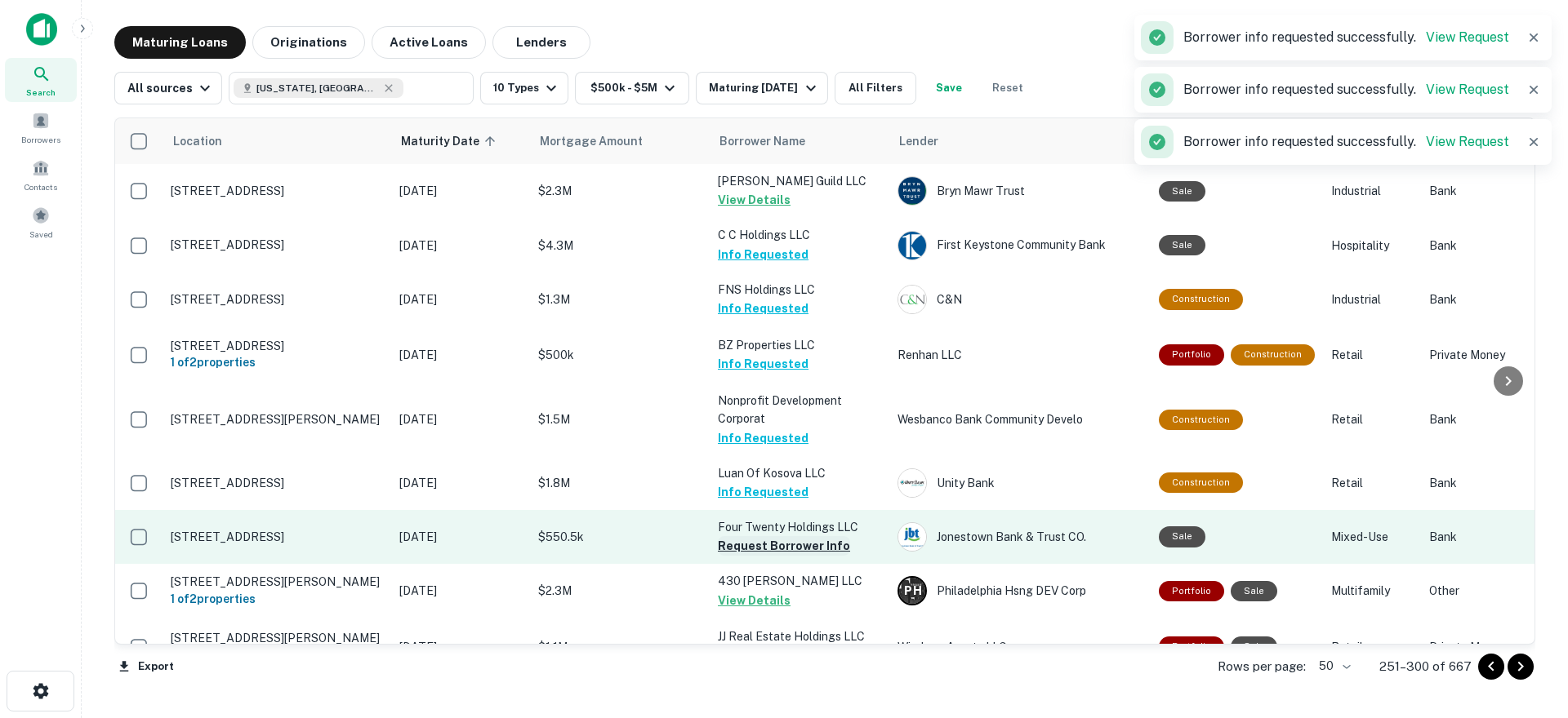
click at [748, 550] on button "Request Borrower Info" at bounding box center [784, 546] width 132 height 20
